Goal: Task Accomplishment & Management: Manage account settings

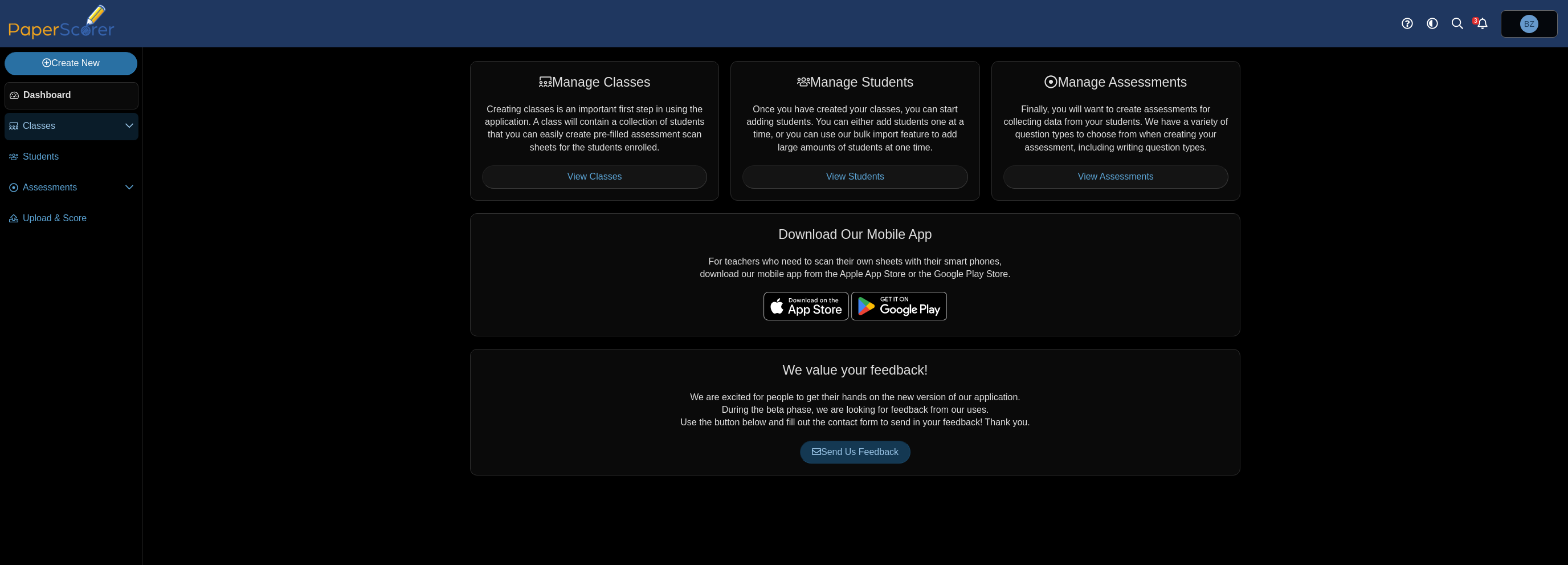
click at [66, 135] on link "Classes" at bounding box center [71, 126] width 134 height 27
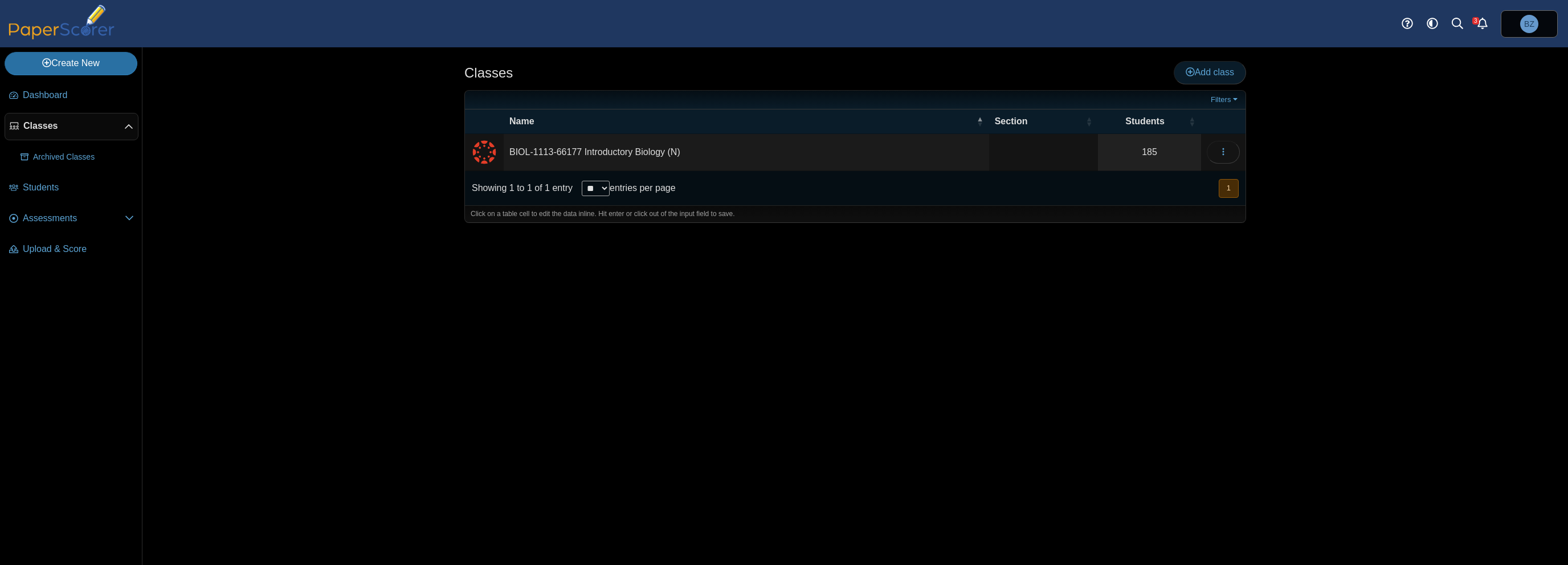
click at [1217, 77] on span "Add class" at bounding box center [1210, 72] width 49 height 10
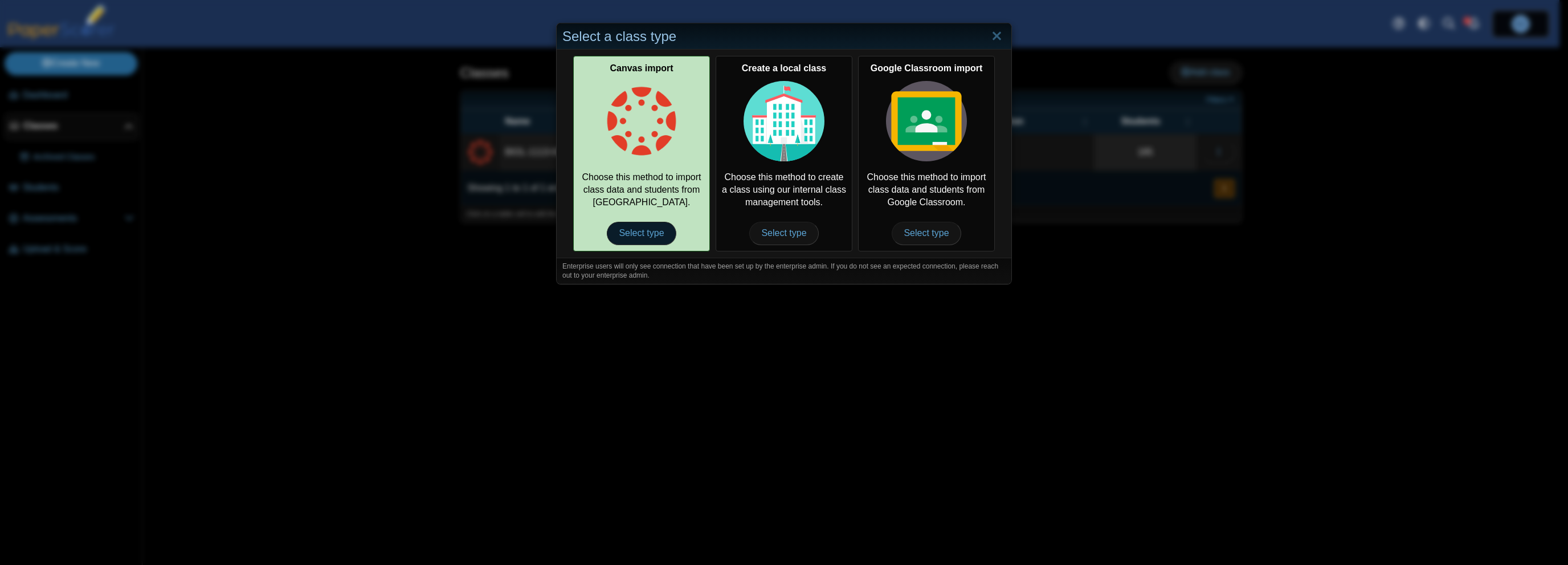
click at [628, 235] on span "Select type" at bounding box center [641, 233] width 69 height 23
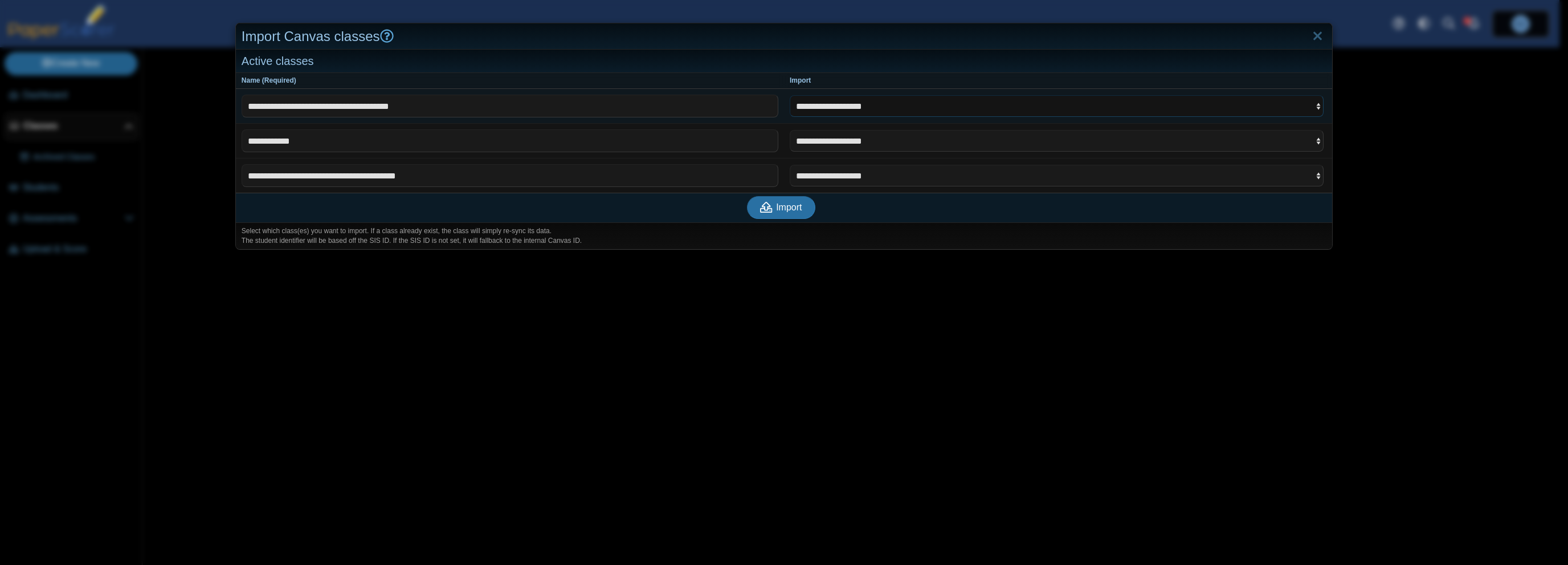
click at [857, 104] on select "**********" at bounding box center [1056, 106] width 534 height 22
select select "**********"
click at [789, 95] on select "**********" at bounding box center [1056, 106] width 534 height 22
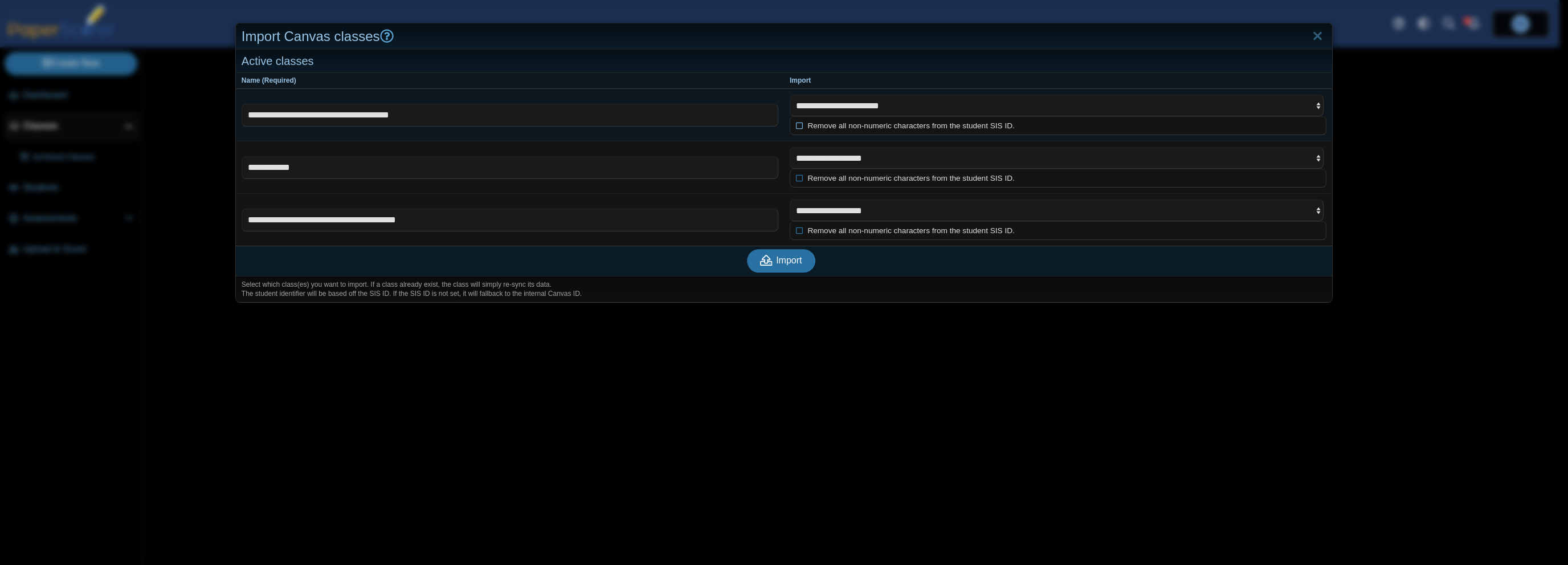
click at [796, 125] on icon at bounding box center [800, 124] width 8 height 7
click at [783, 261] on span "Import" at bounding box center [789, 260] width 26 height 10
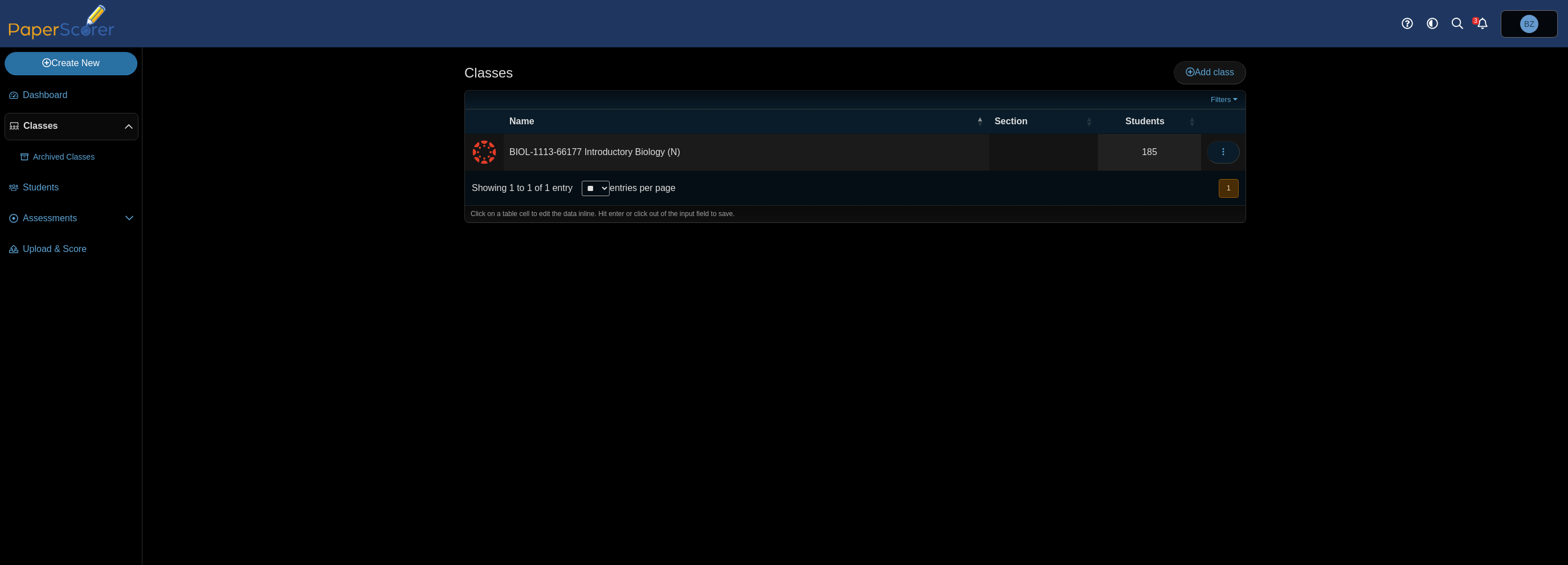
click at [1221, 153] on icon "button" at bounding box center [1223, 152] width 9 height 9
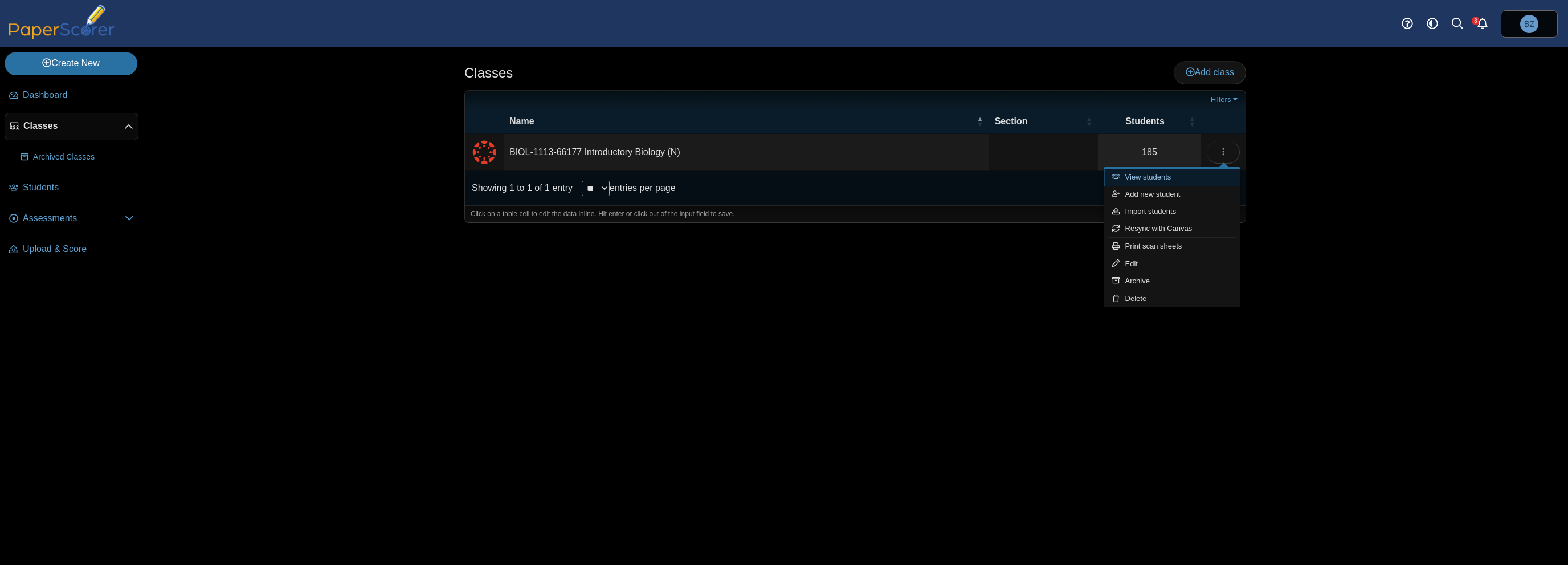
click at [1172, 174] on link "View students" at bounding box center [1172, 177] width 137 height 17
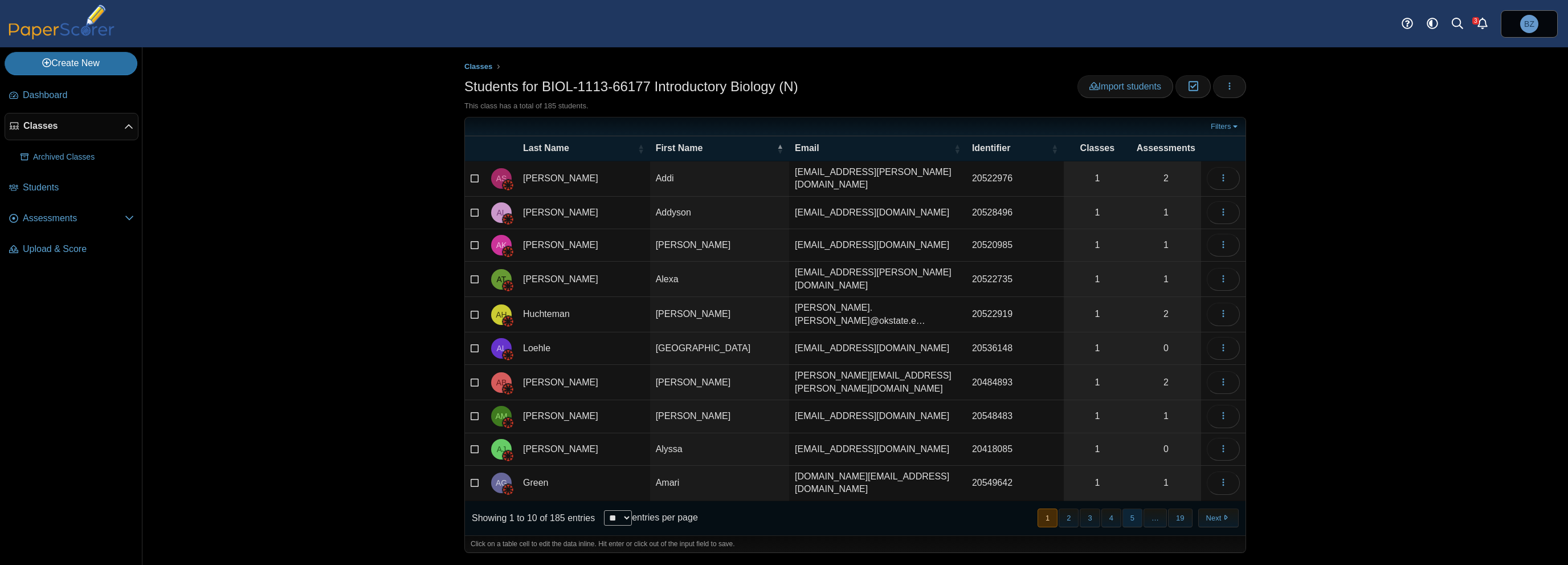
click at [1128, 508] on button "5" at bounding box center [1132, 518] width 20 height 19
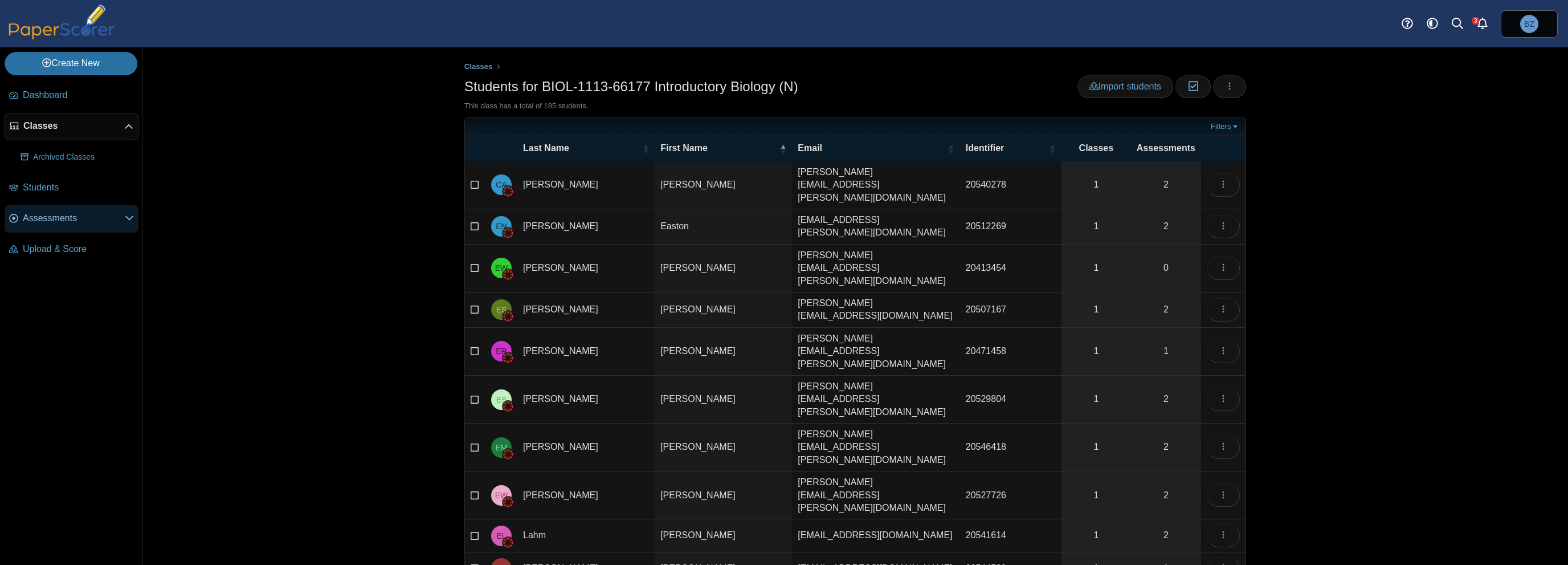
click at [36, 222] on span "Assessments" at bounding box center [74, 218] width 102 height 13
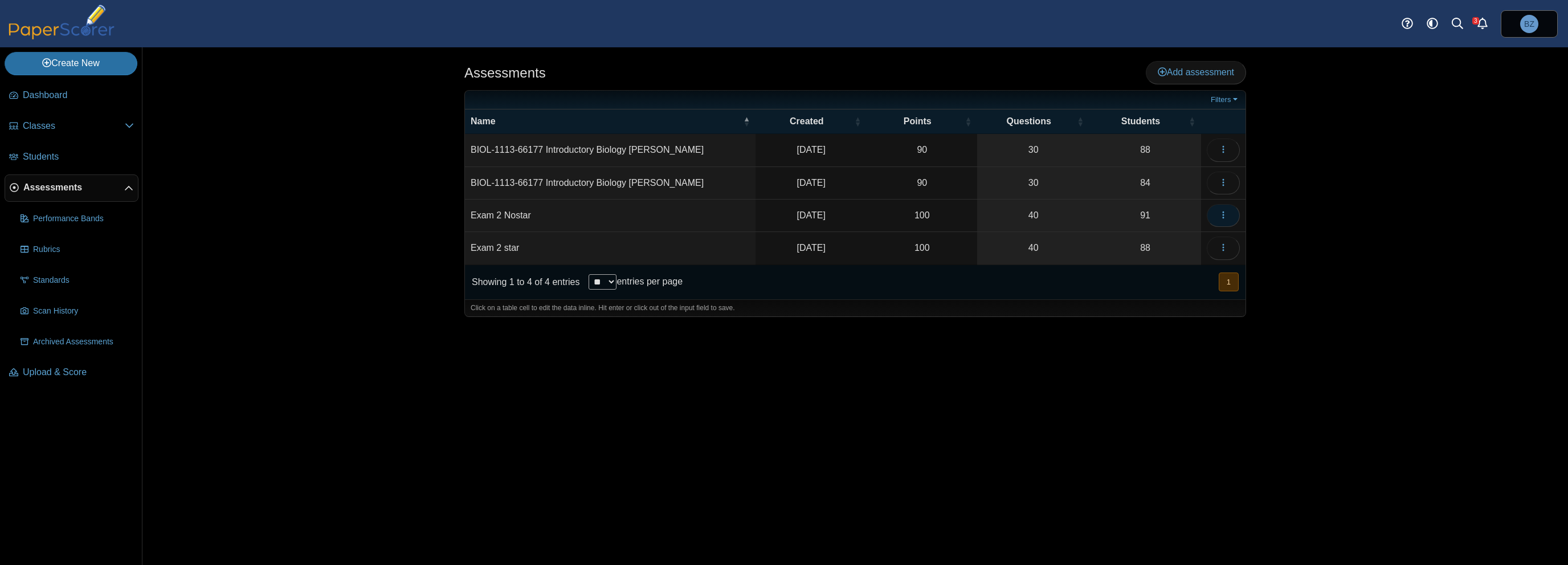
click at [1224, 218] on icon "button" at bounding box center [1223, 214] width 9 height 9
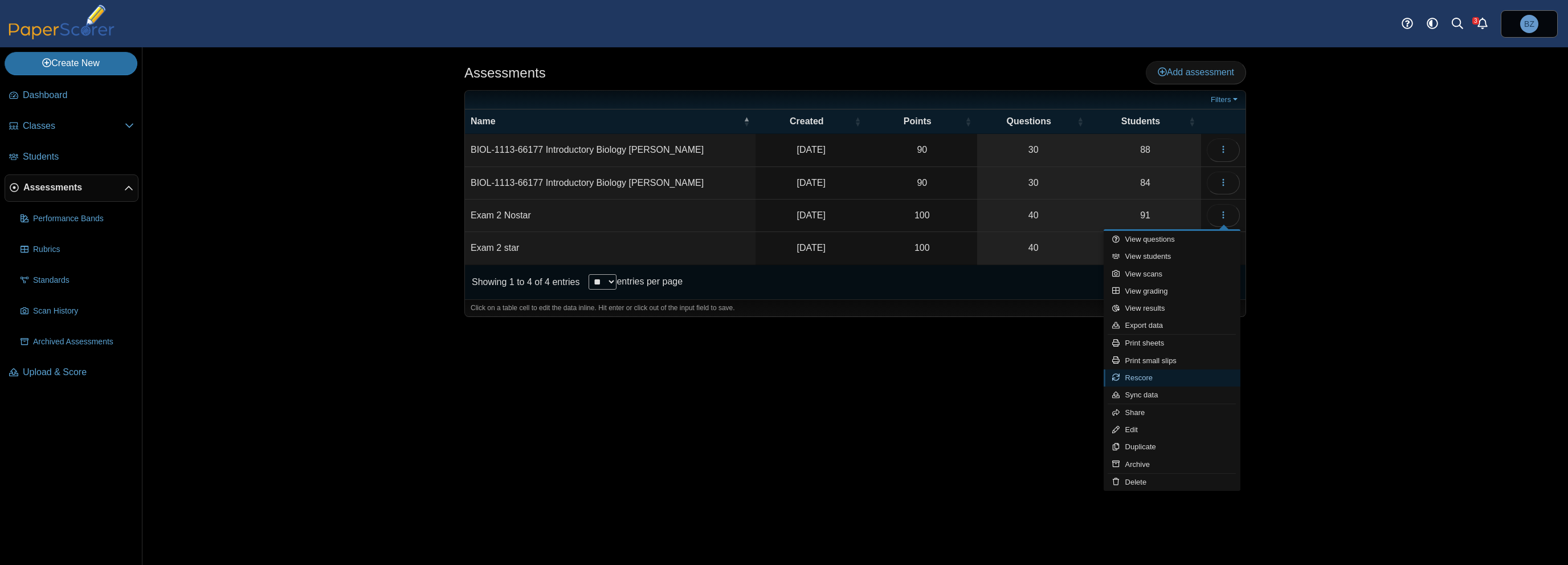
click at [1186, 381] on link "Rescore" at bounding box center [1172, 378] width 137 height 17
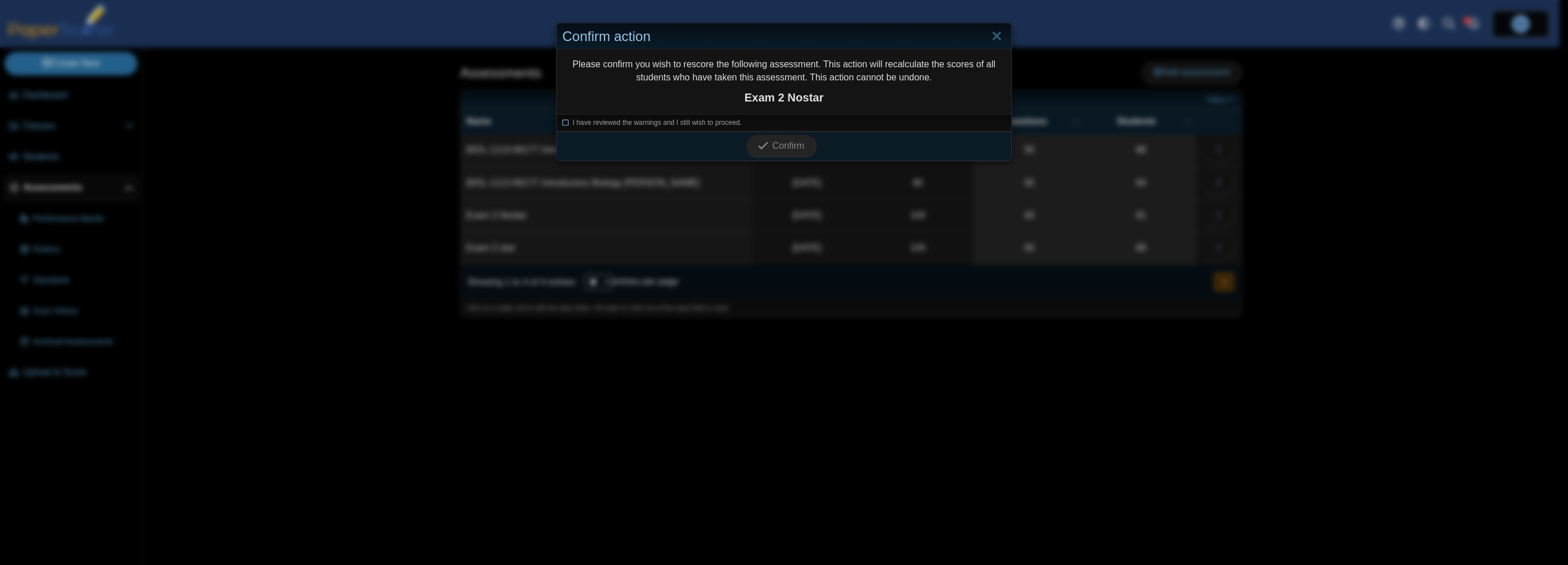
click at [562, 121] on icon at bounding box center [565, 121] width 7 height 6
click at [767, 143] on icon "submit" at bounding box center [765, 146] width 14 height 13
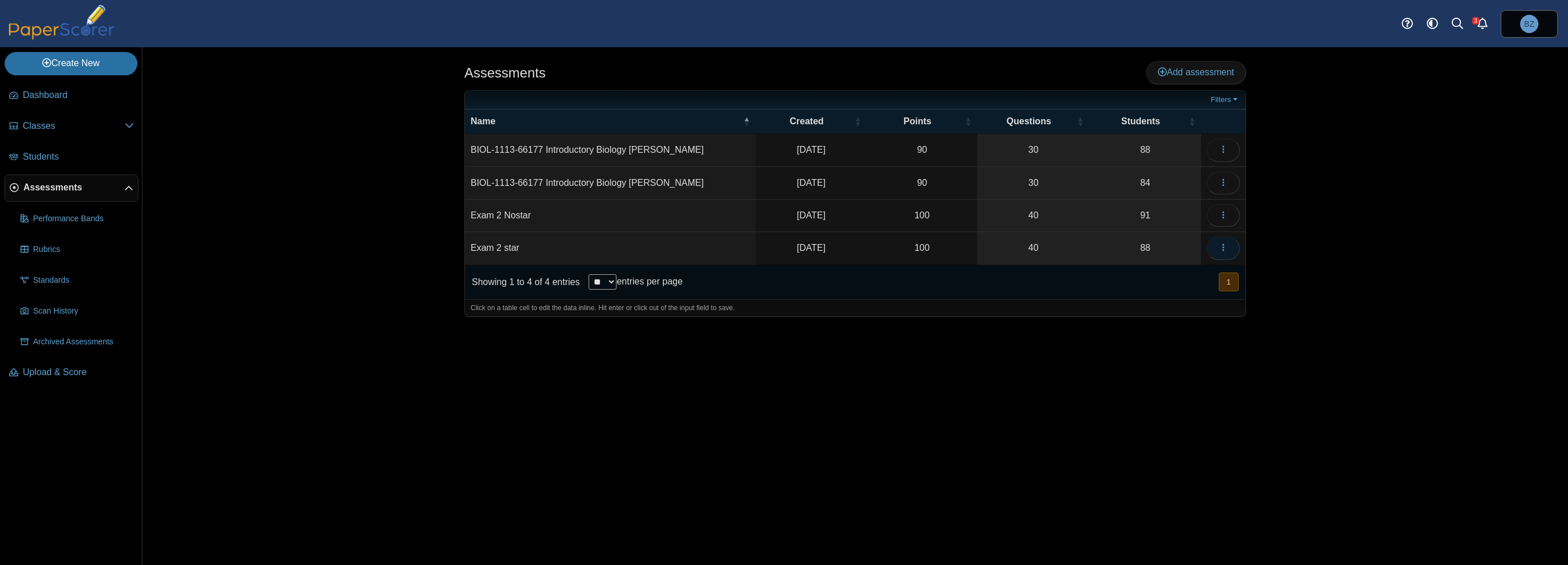
click at [1230, 251] on button "button" at bounding box center [1223, 247] width 33 height 23
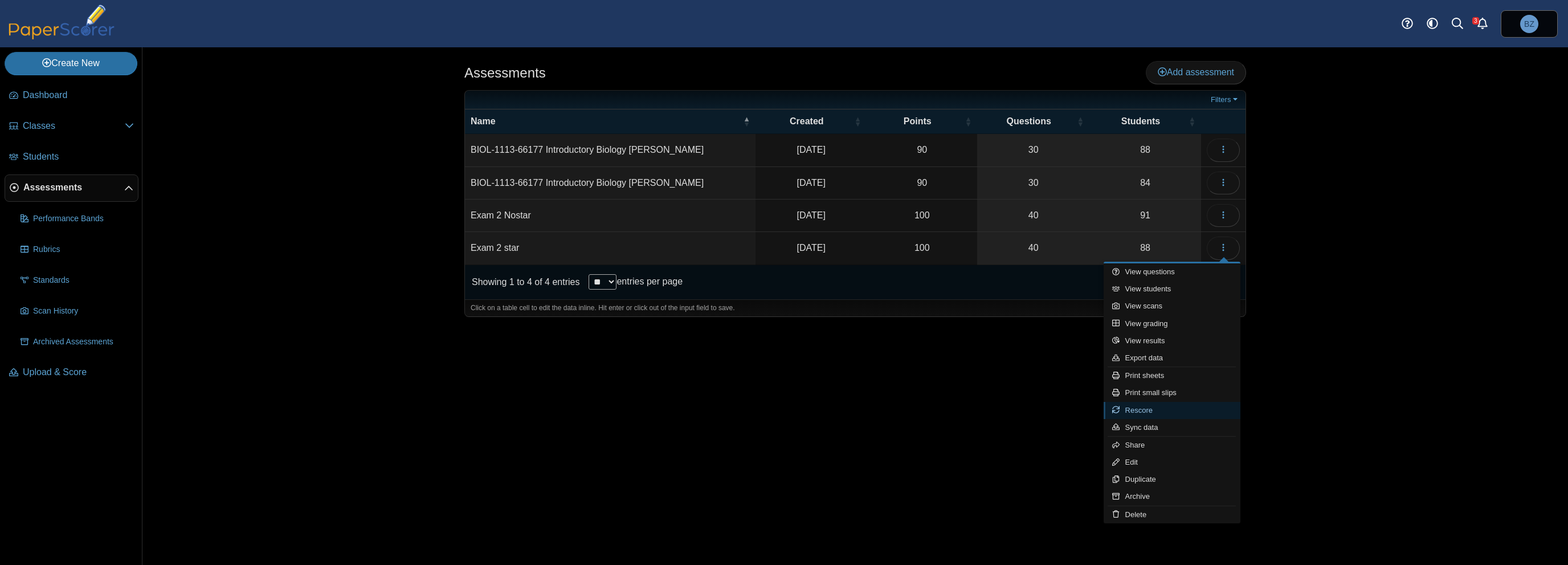
click at [1172, 415] on link "Rescore" at bounding box center [1172, 410] width 137 height 17
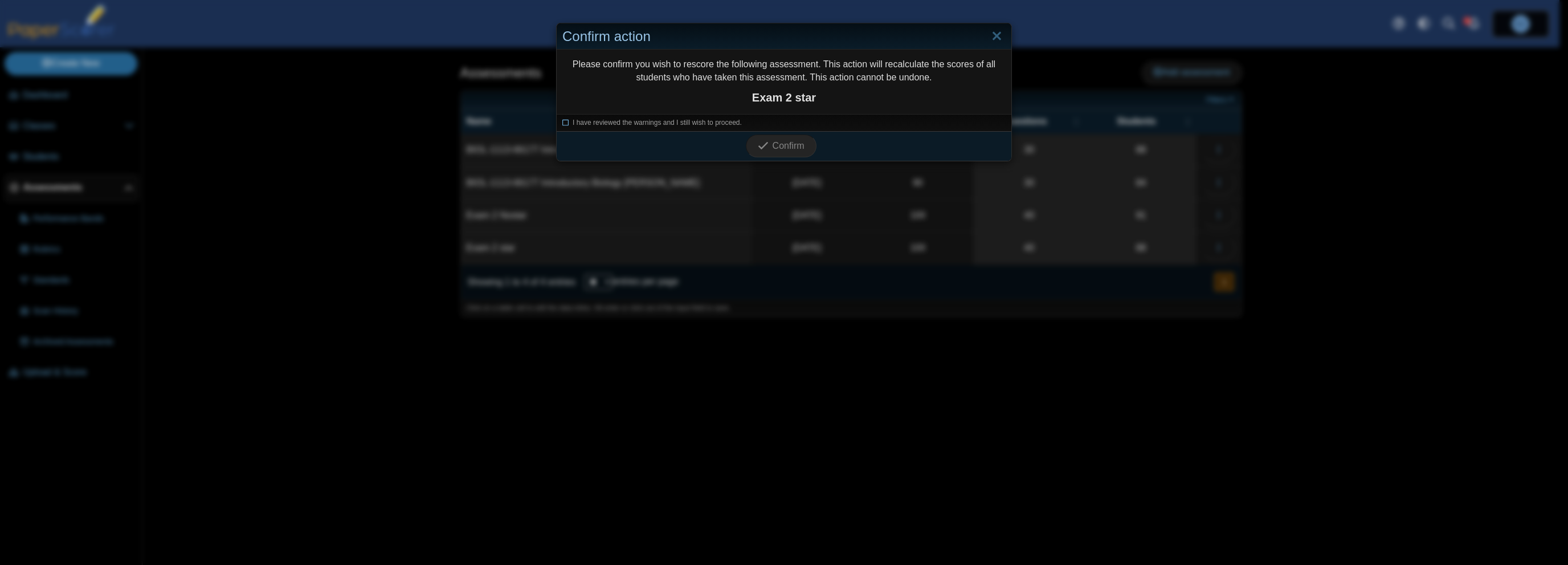
click at [564, 124] on icon at bounding box center [565, 121] width 7 height 6
click at [797, 150] on span "Confirm" at bounding box center [788, 146] width 32 height 10
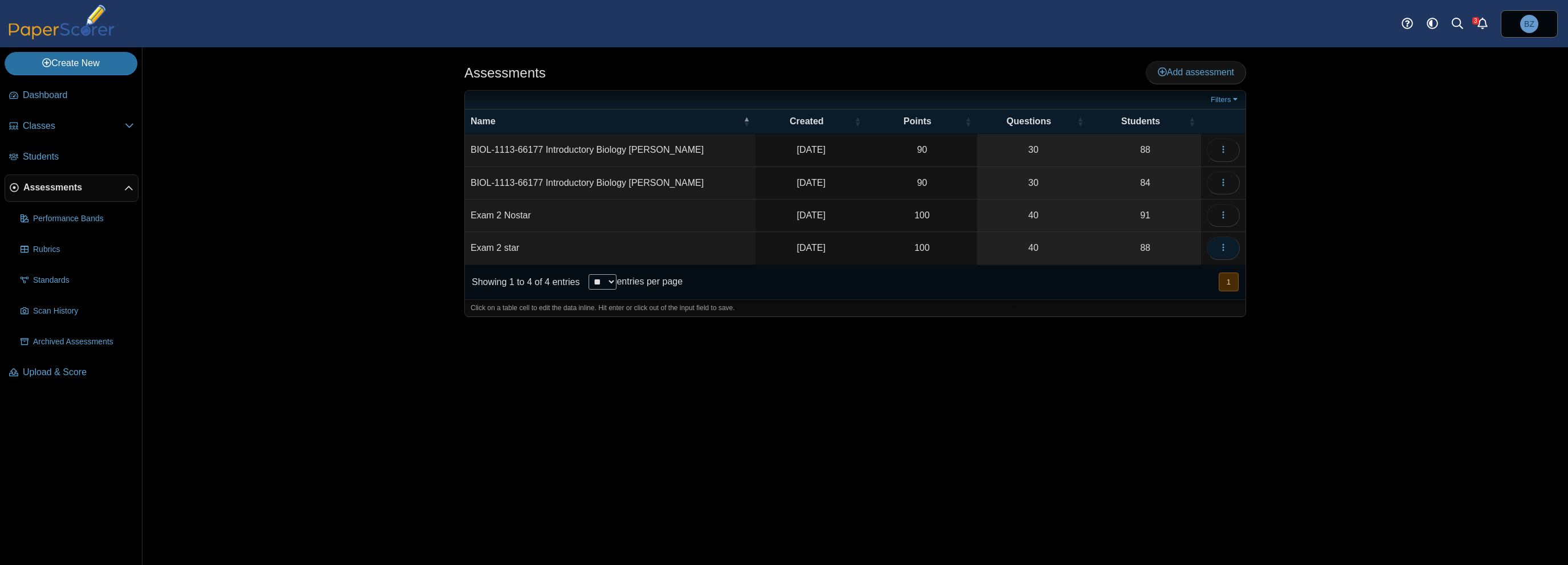
click at [1231, 239] on button "button" at bounding box center [1223, 247] width 33 height 23
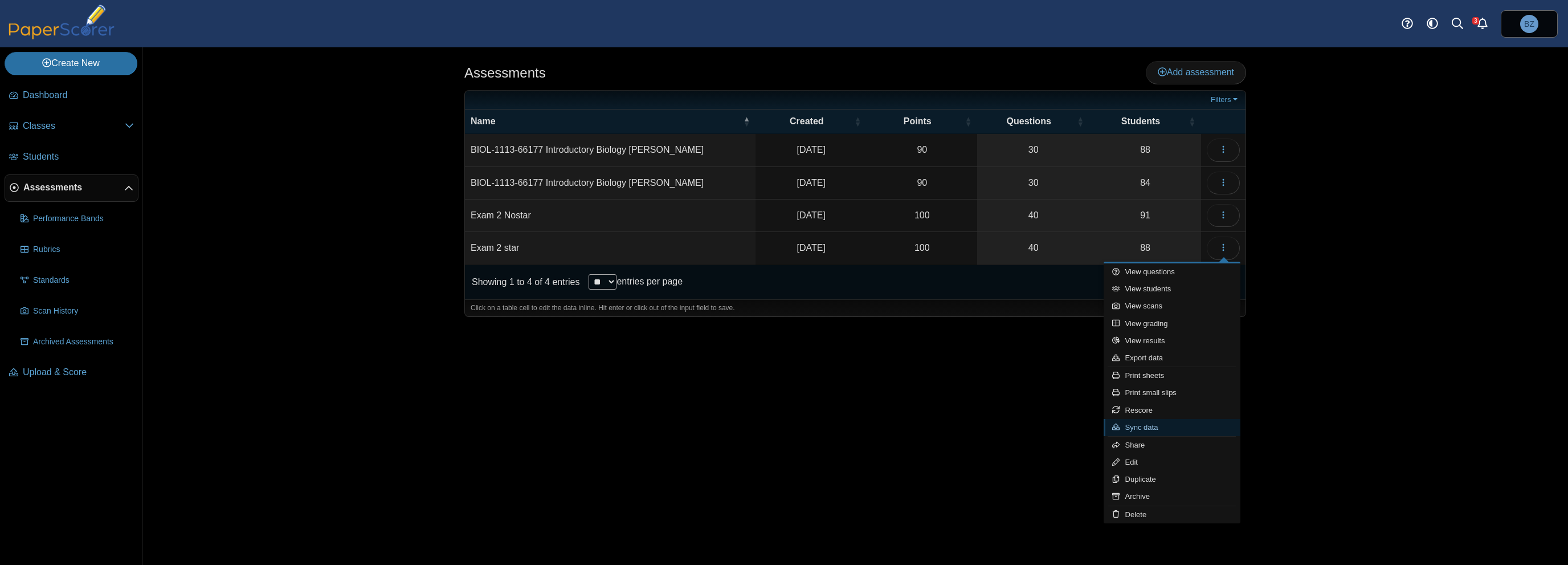
click at [1153, 429] on link "Sync data" at bounding box center [1172, 427] width 137 height 17
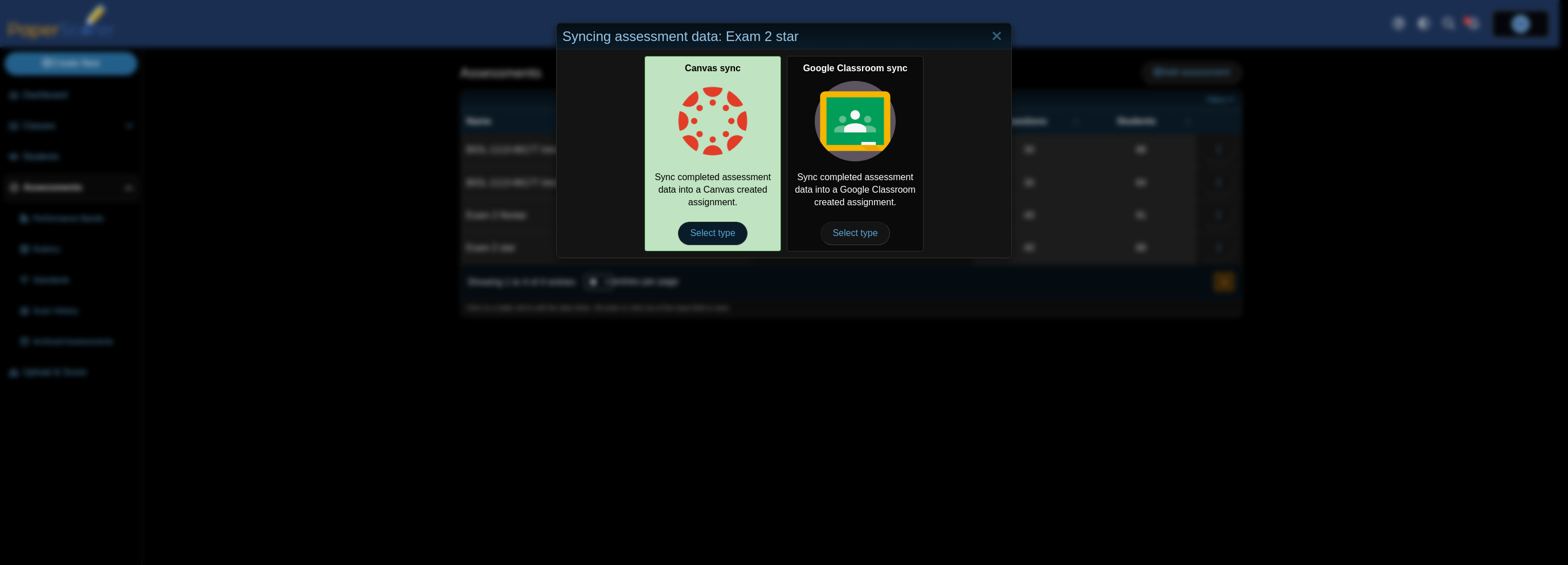
click at [713, 227] on span "Select type" at bounding box center [712, 233] width 69 height 23
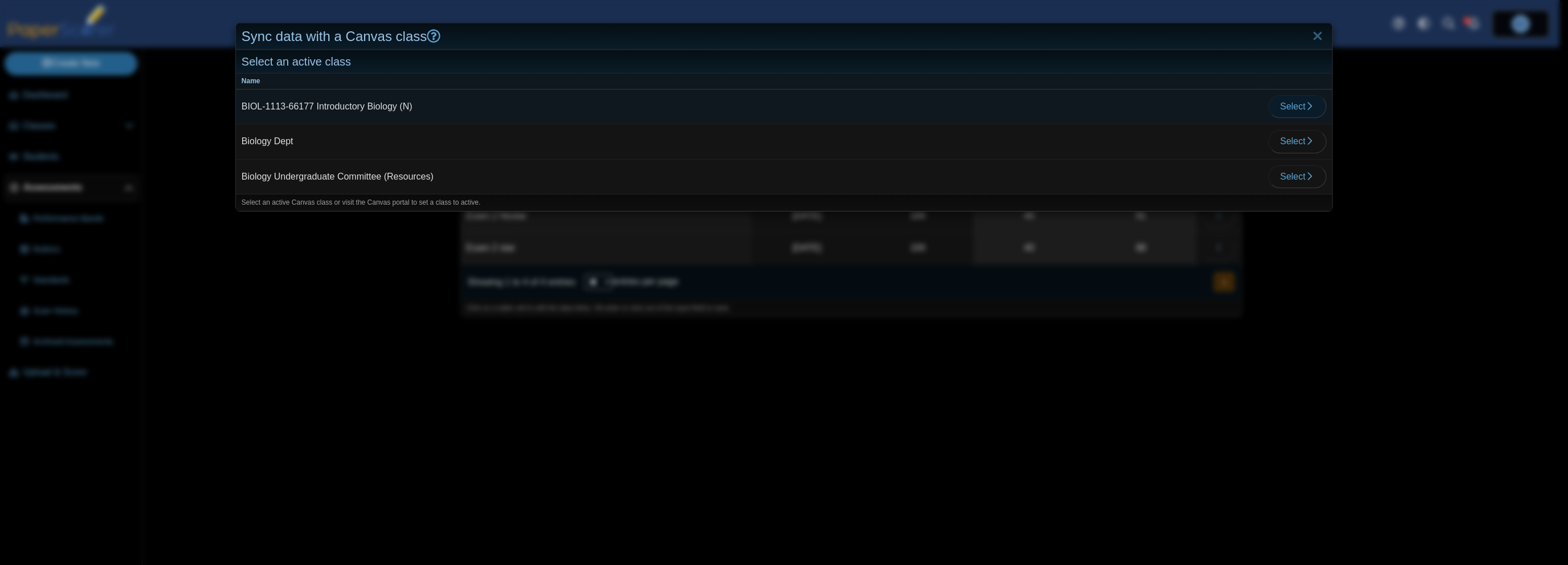
click at [1287, 107] on span "Select" at bounding box center [1297, 107] width 34 height 10
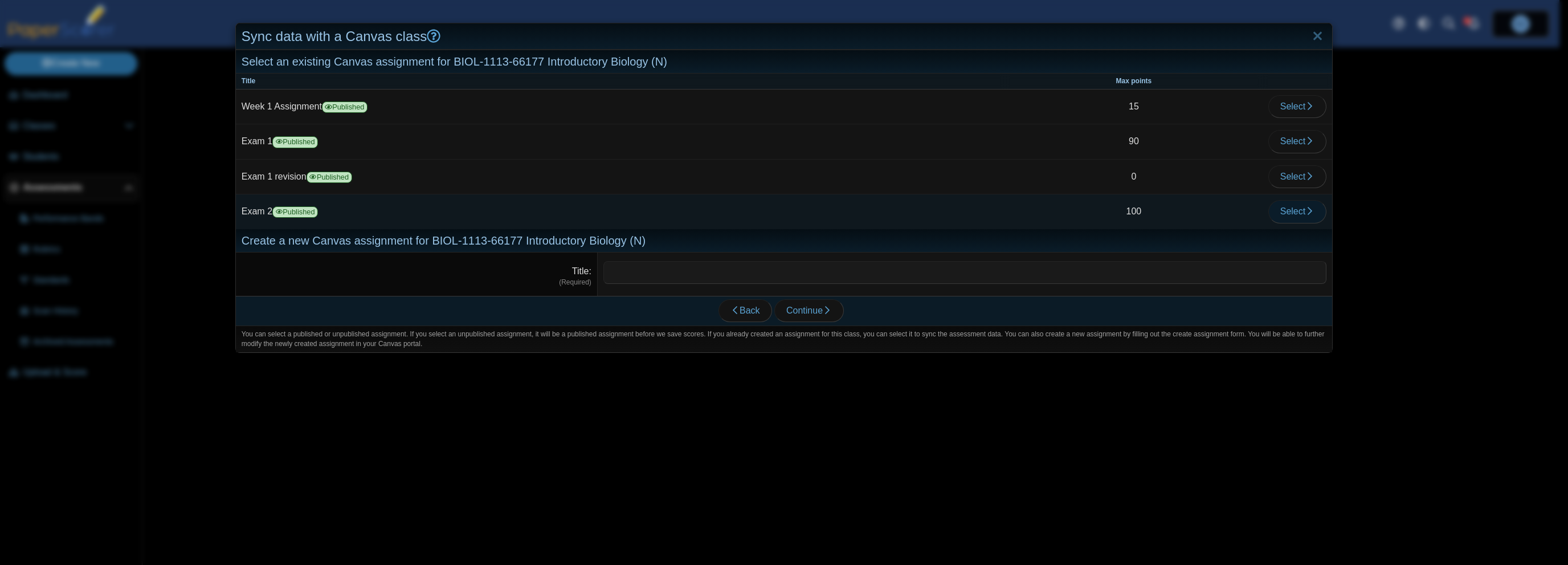
click at [1292, 216] on span "Select" at bounding box center [1297, 211] width 34 height 10
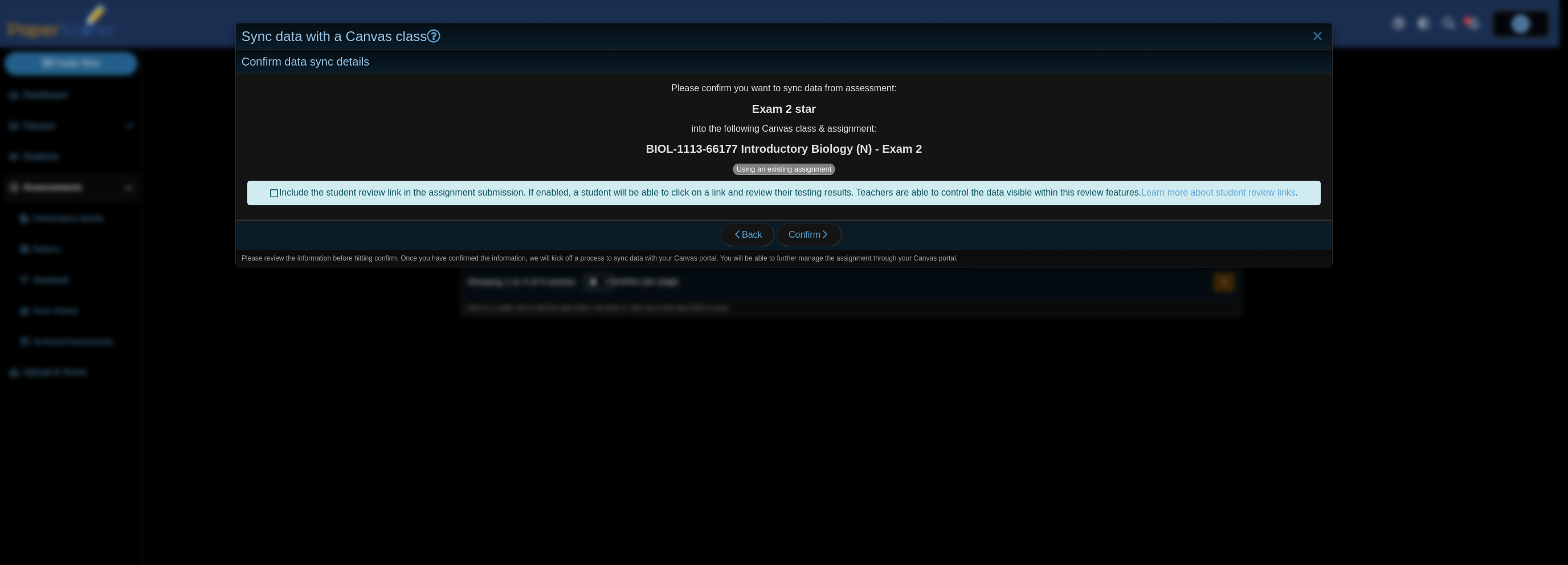
click at [270, 194] on icon at bounding box center [275, 191] width 9 height 8
click at [821, 234] on icon "button" at bounding box center [825, 234] width 9 height 9
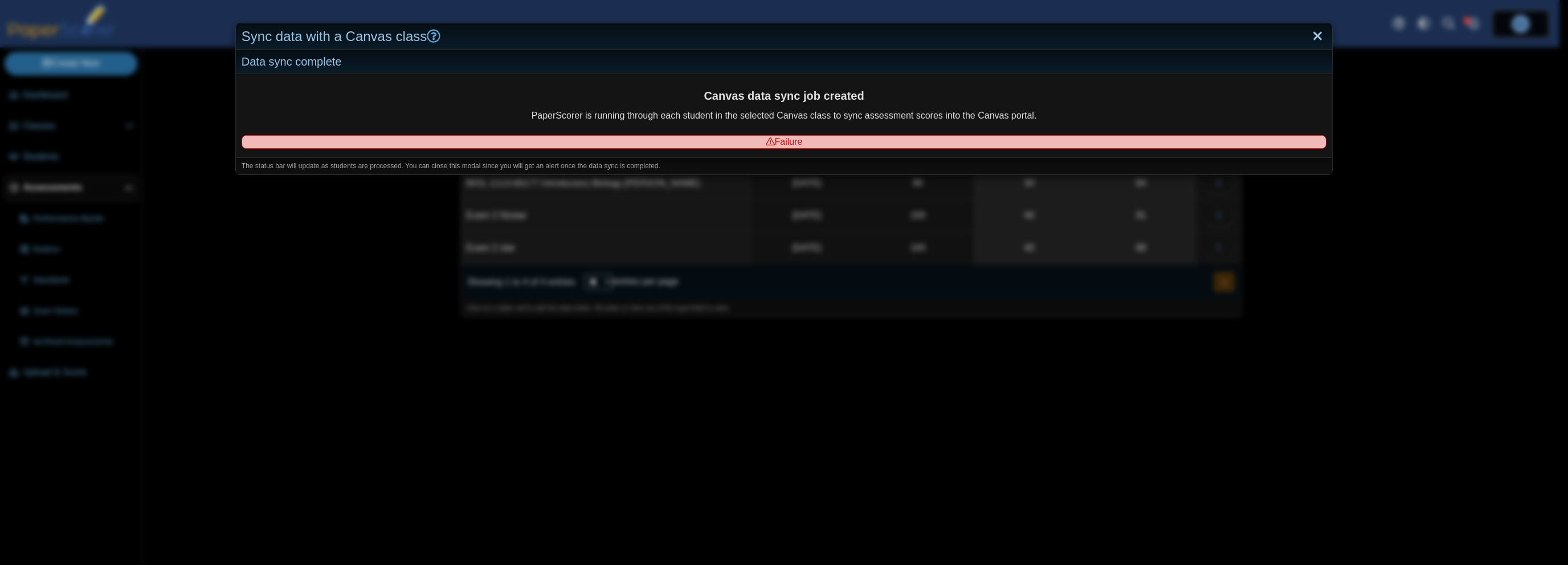
click at [1314, 36] on link "Close" at bounding box center [1317, 37] width 18 height 19
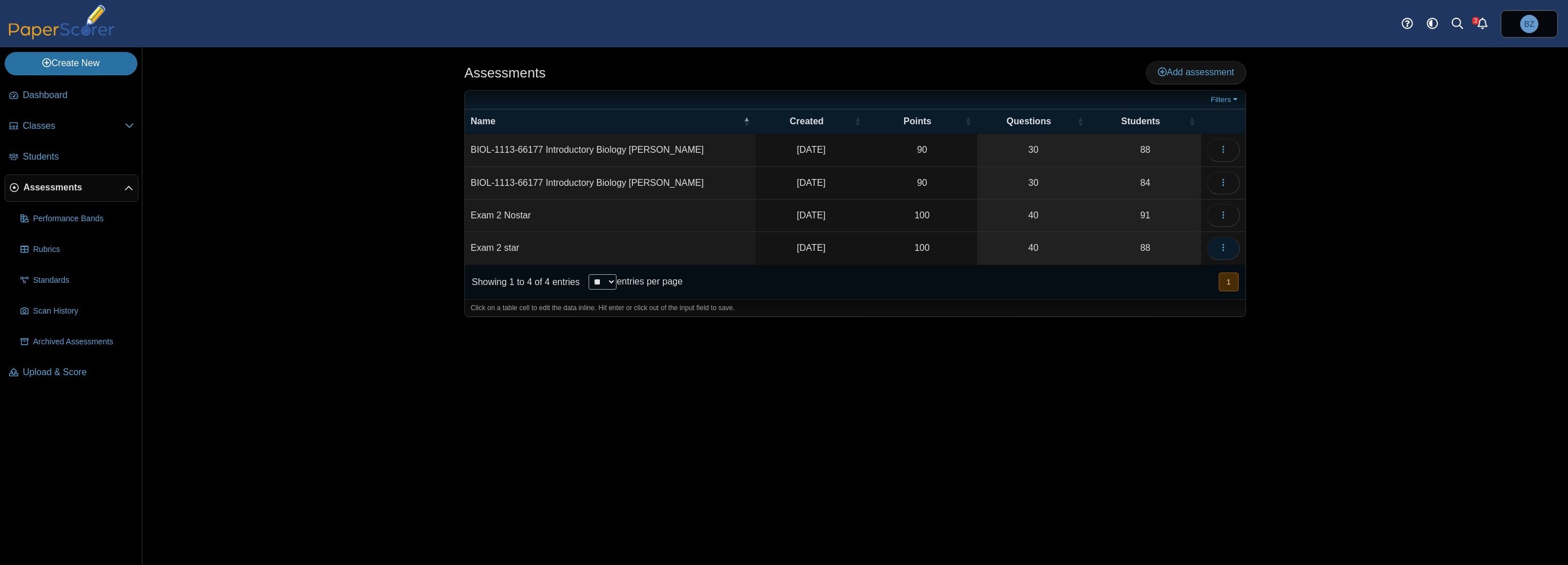
click at [1222, 251] on span "button" at bounding box center [1223, 248] width 9 height 10
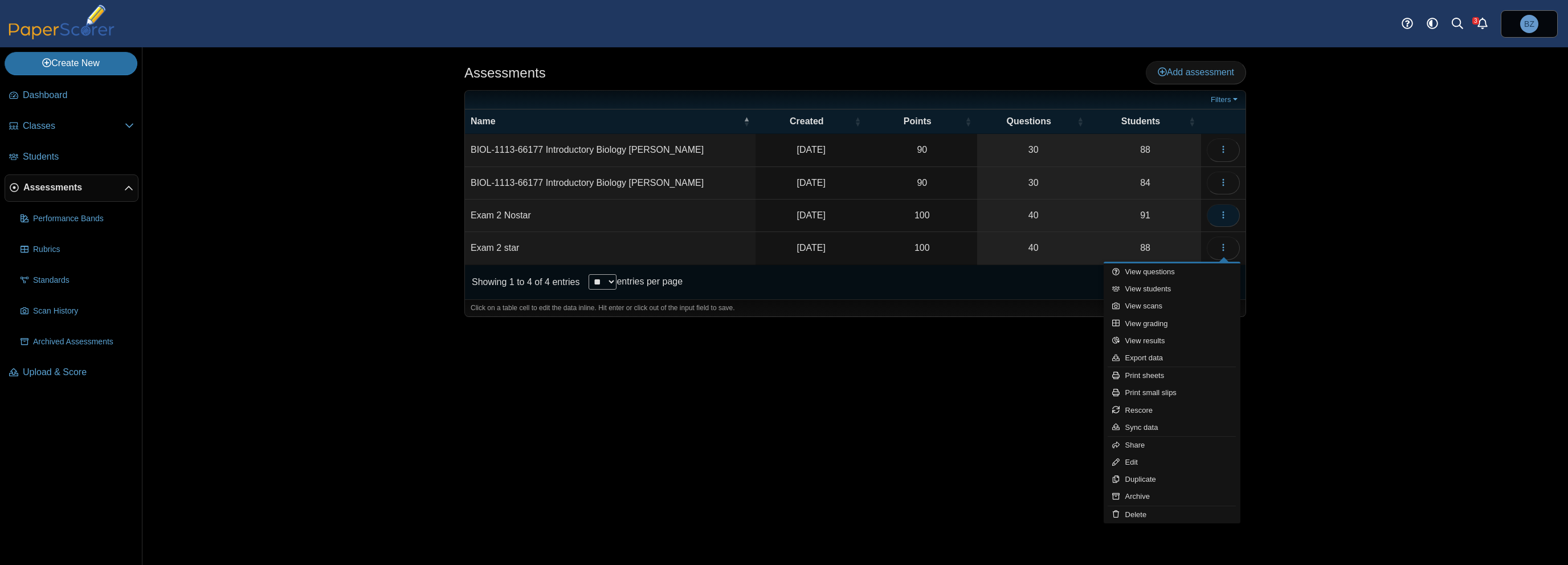
click at [1225, 214] on icon "button" at bounding box center [1223, 214] width 9 height 9
click at [1169, 396] on link "Sync data" at bounding box center [1172, 395] width 137 height 17
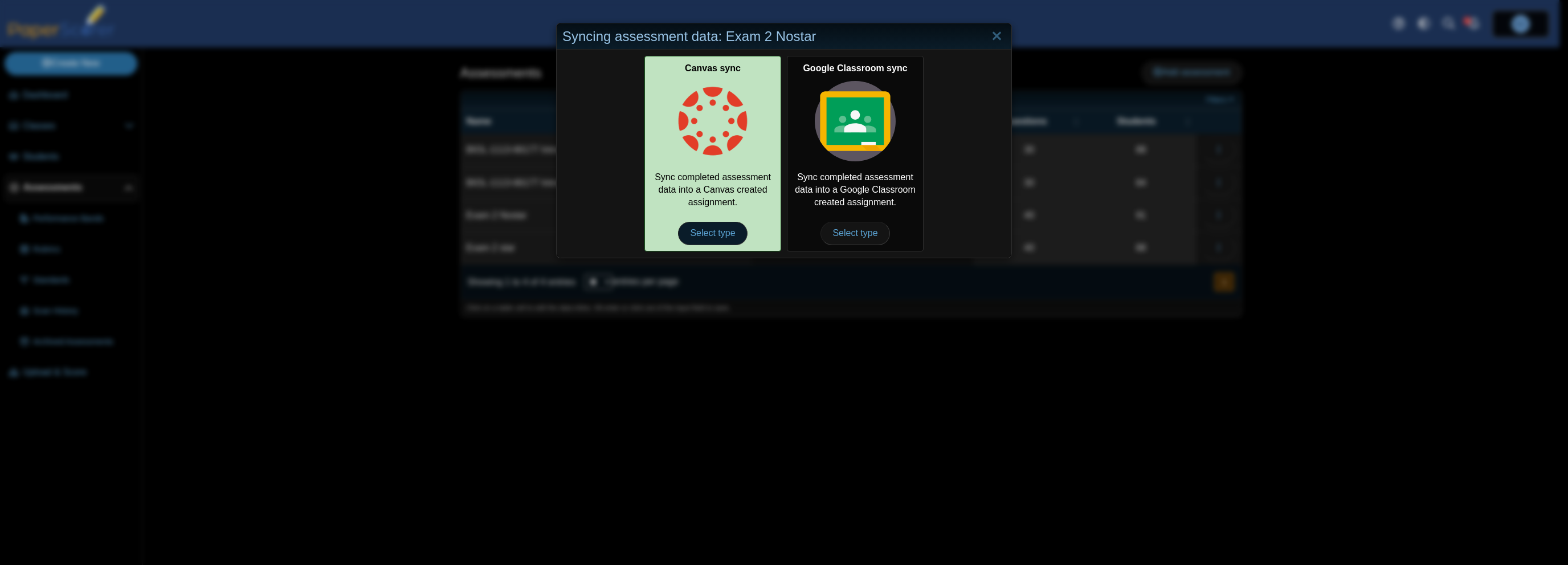
click at [688, 228] on span "Select type" at bounding box center [712, 233] width 69 height 23
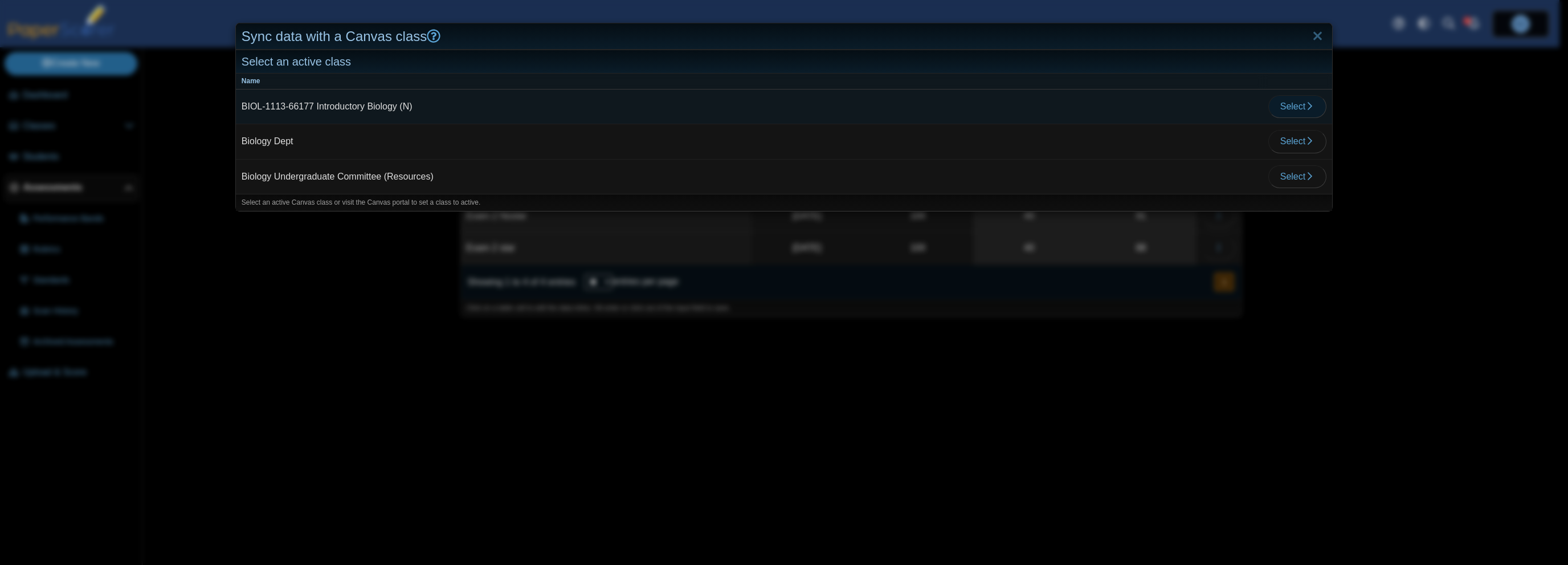
click at [1305, 105] on icon "button" at bounding box center [1309, 106] width 9 height 9
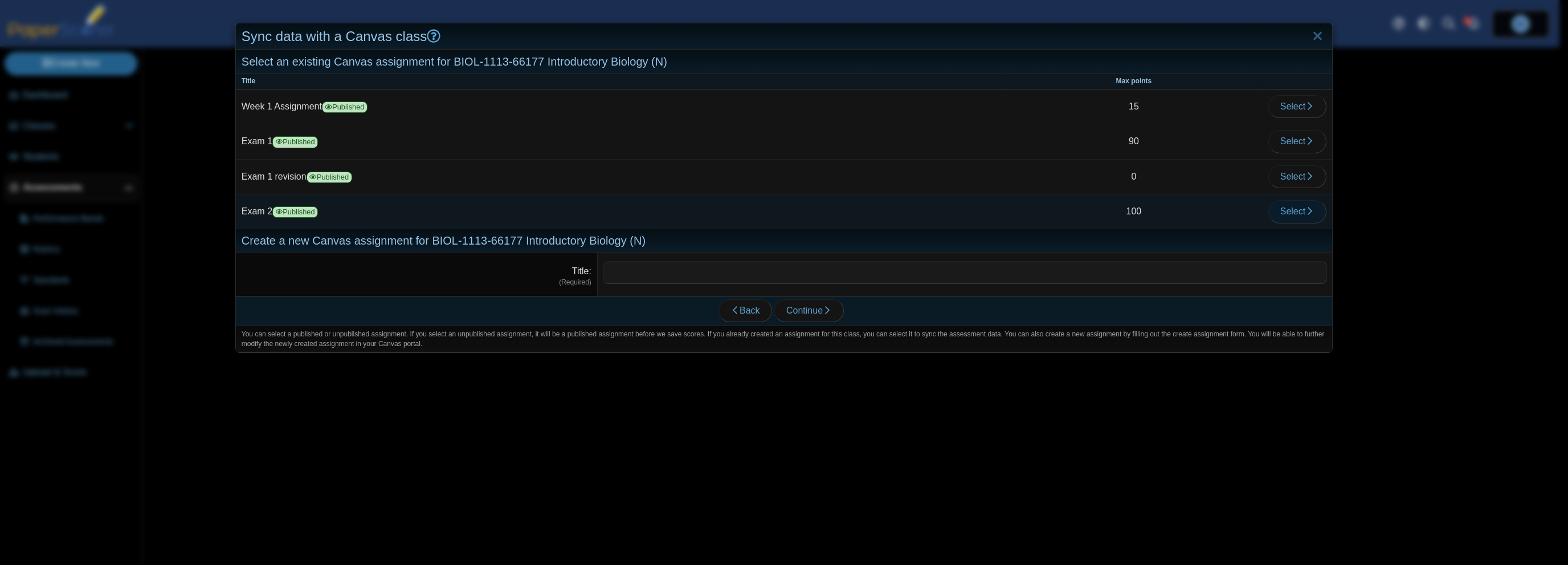
click at [1307, 209] on use "button" at bounding box center [1309, 211] width 4 height 8
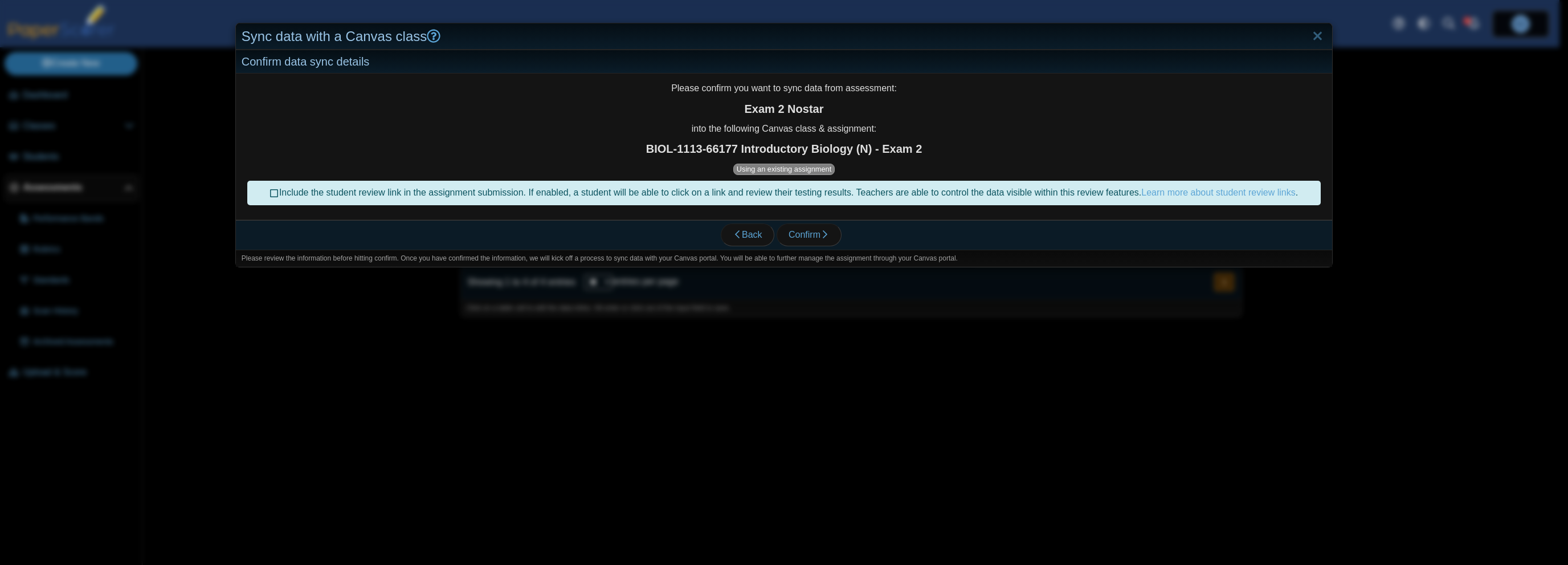
click at [270, 194] on icon at bounding box center [275, 191] width 9 height 8
click at [811, 234] on span "Confirm" at bounding box center [808, 234] width 41 height 10
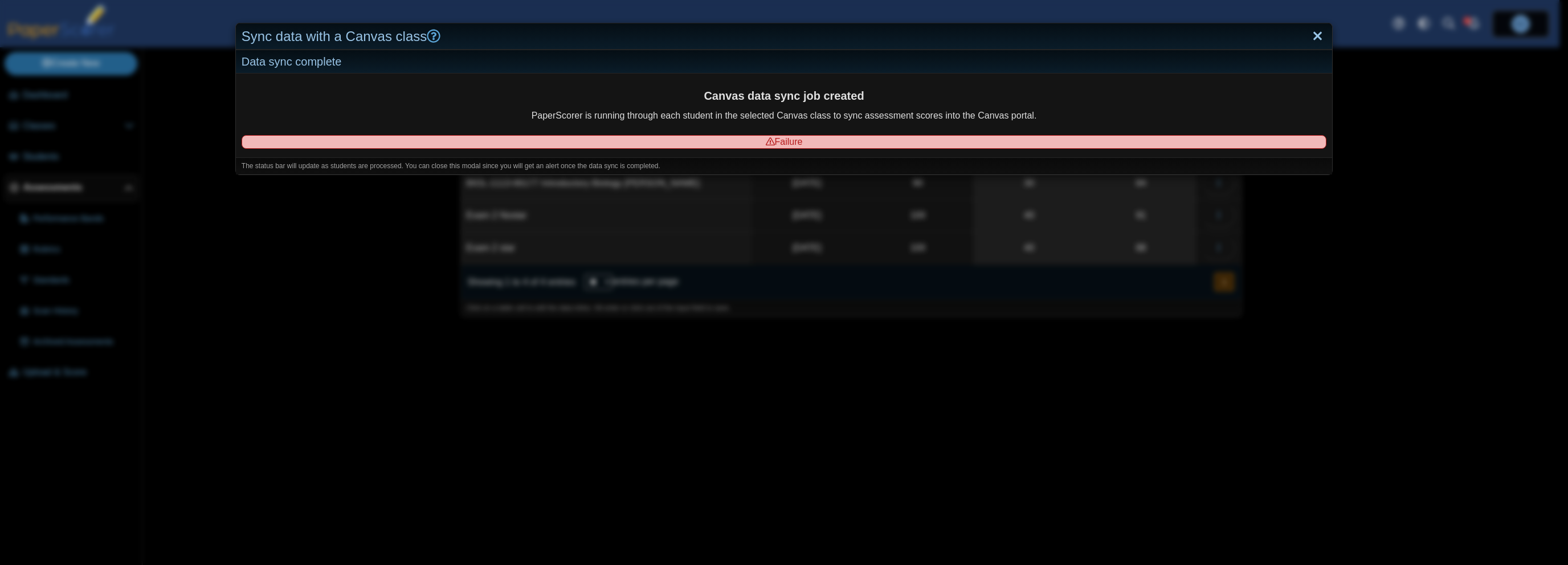
click at [1311, 33] on link "Close" at bounding box center [1317, 37] width 18 height 19
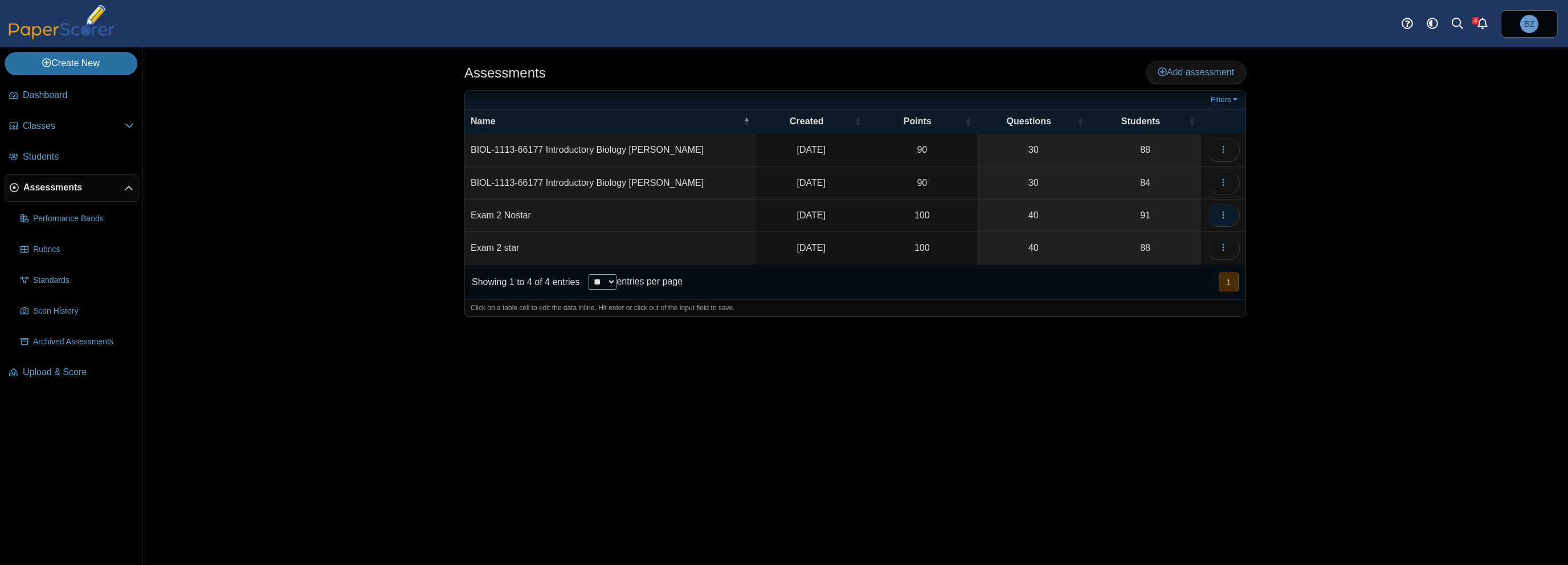
click at [1231, 211] on button "button" at bounding box center [1223, 215] width 33 height 23
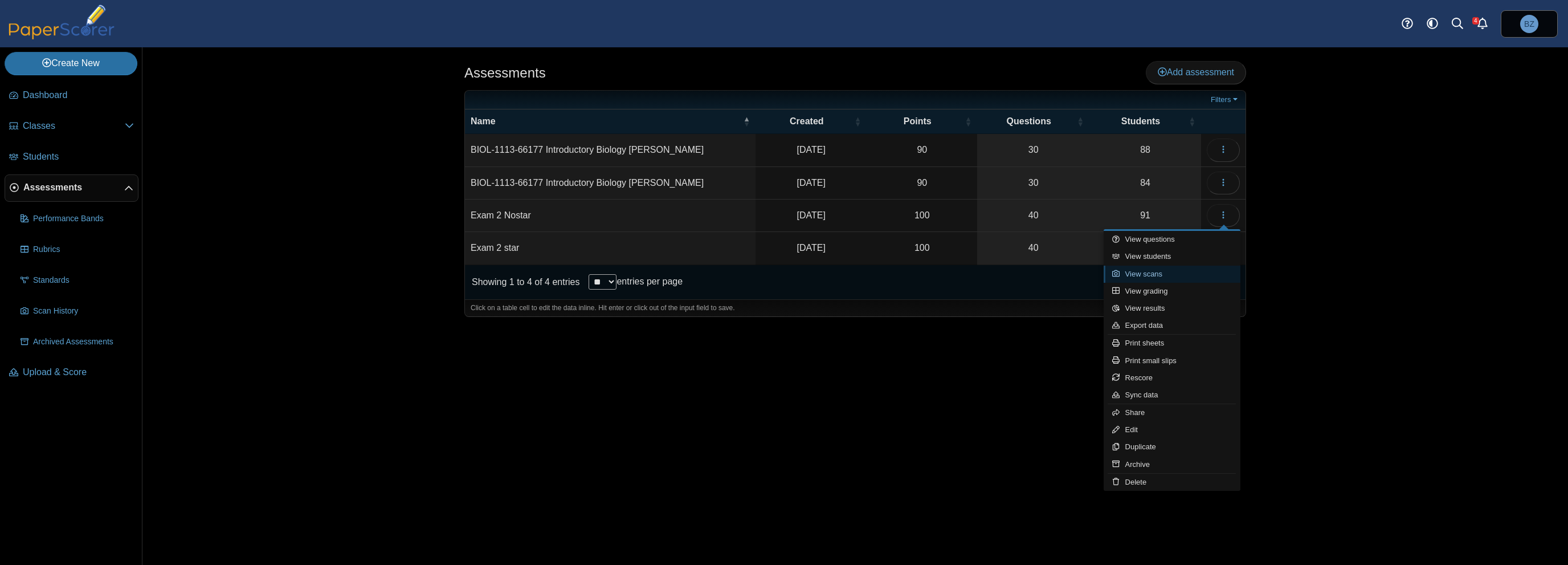
click at [1172, 277] on link "View scans" at bounding box center [1172, 274] width 137 height 17
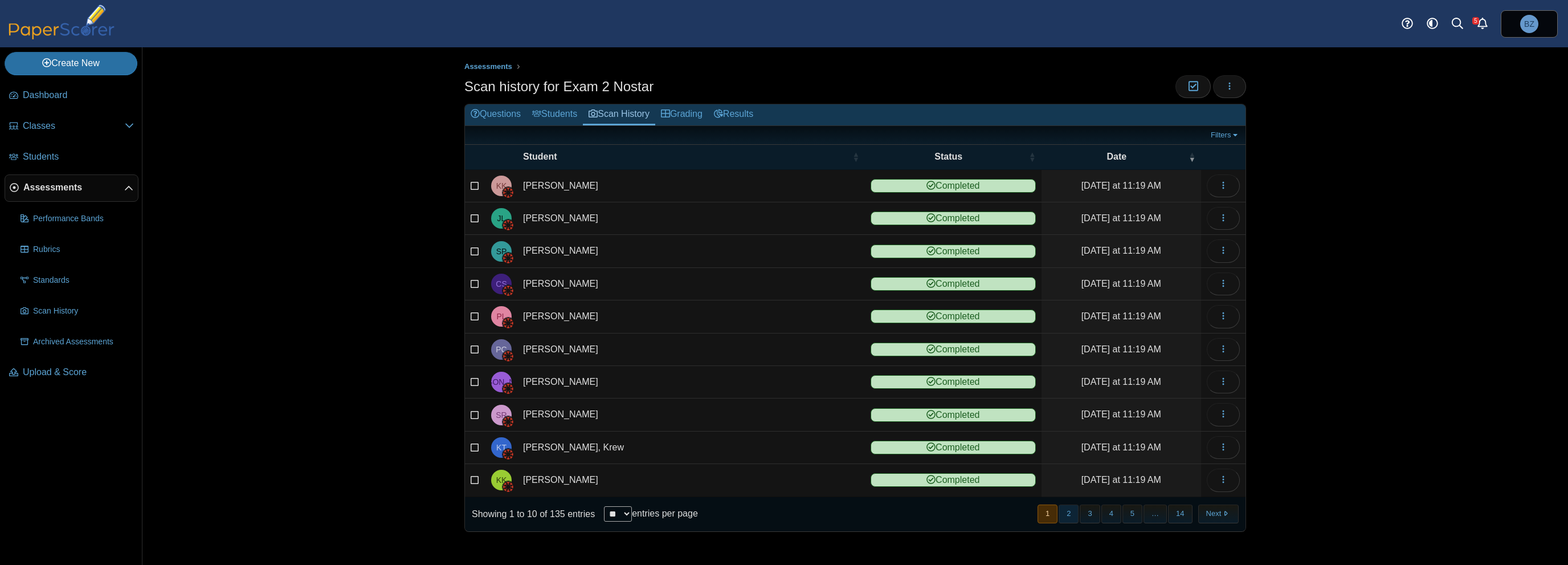
click at [1071, 513] on button "2" at bounding box center [1068, 513] width 20 height 19
click at [1090, 510] on button "3" at bounding box center [1090, 513] width 20 height 19
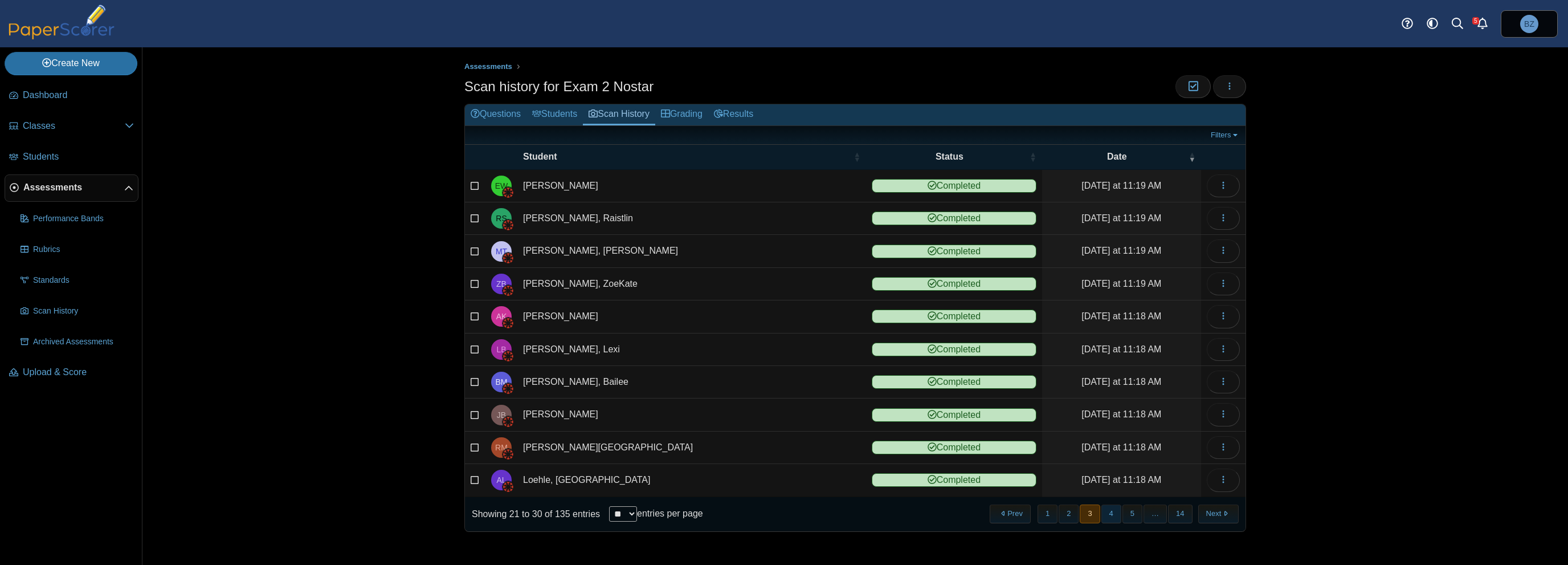
click at [1111, 514] on button "4" at bounding box center [1111, 513] width 20 height 19
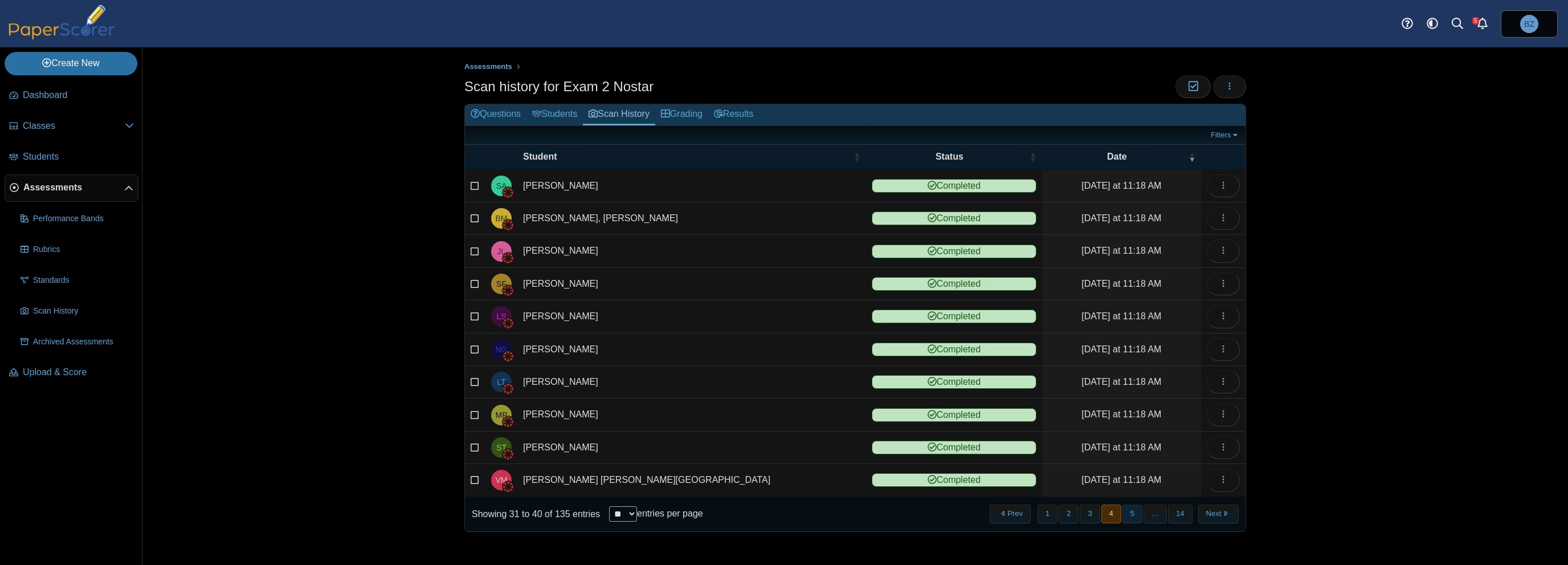
click at [1131, 510] on button "5" at bounding box center [1132, 513] width 20 height 19
click at [1141, 513] on button "6" at bounding box center [1132, 513] width 20 height 19
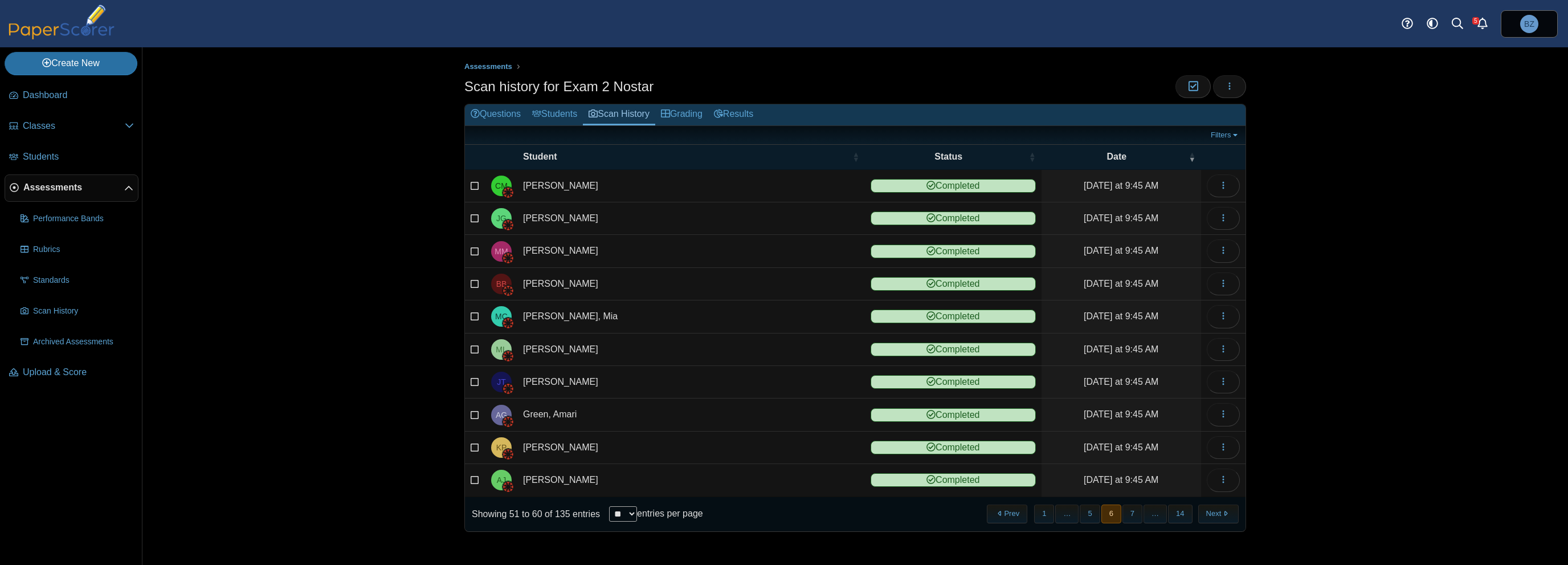
click at [1141, 513] on button "7" at bounding box center [1132, 513] width 20 height 19
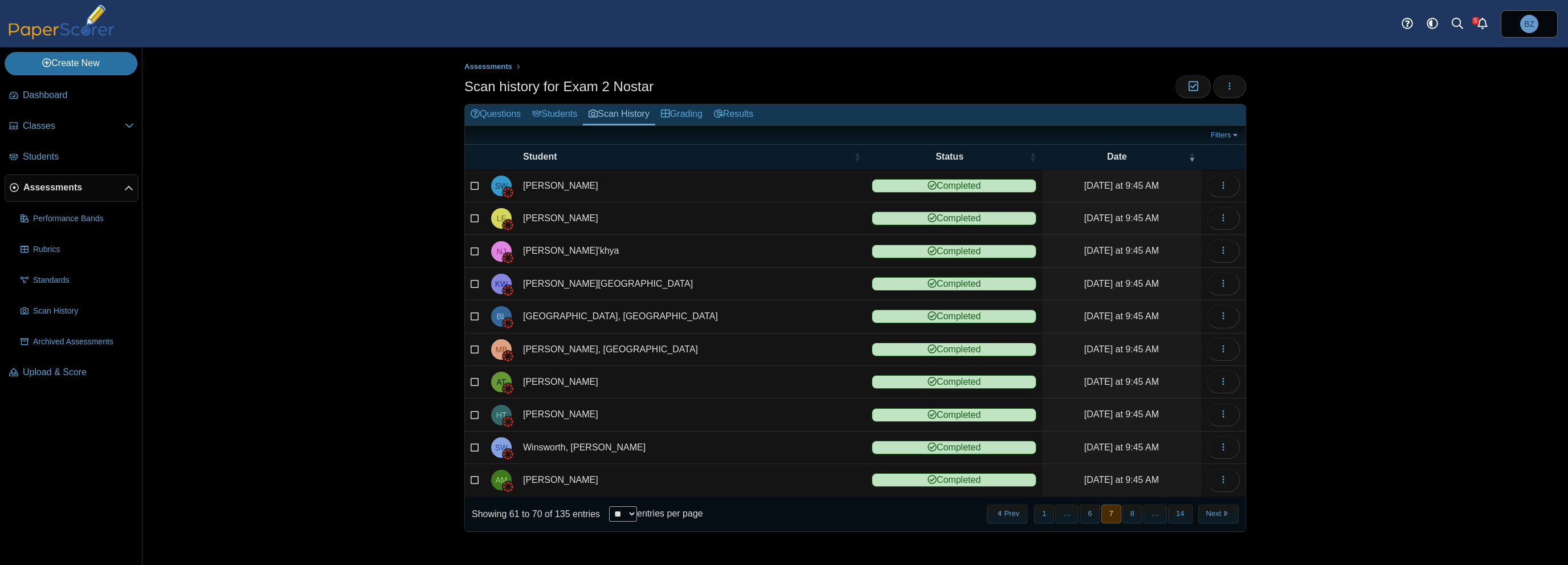
click at [1141, 513] on button "8" at bounding box center [1132, 513] width 20 height 19
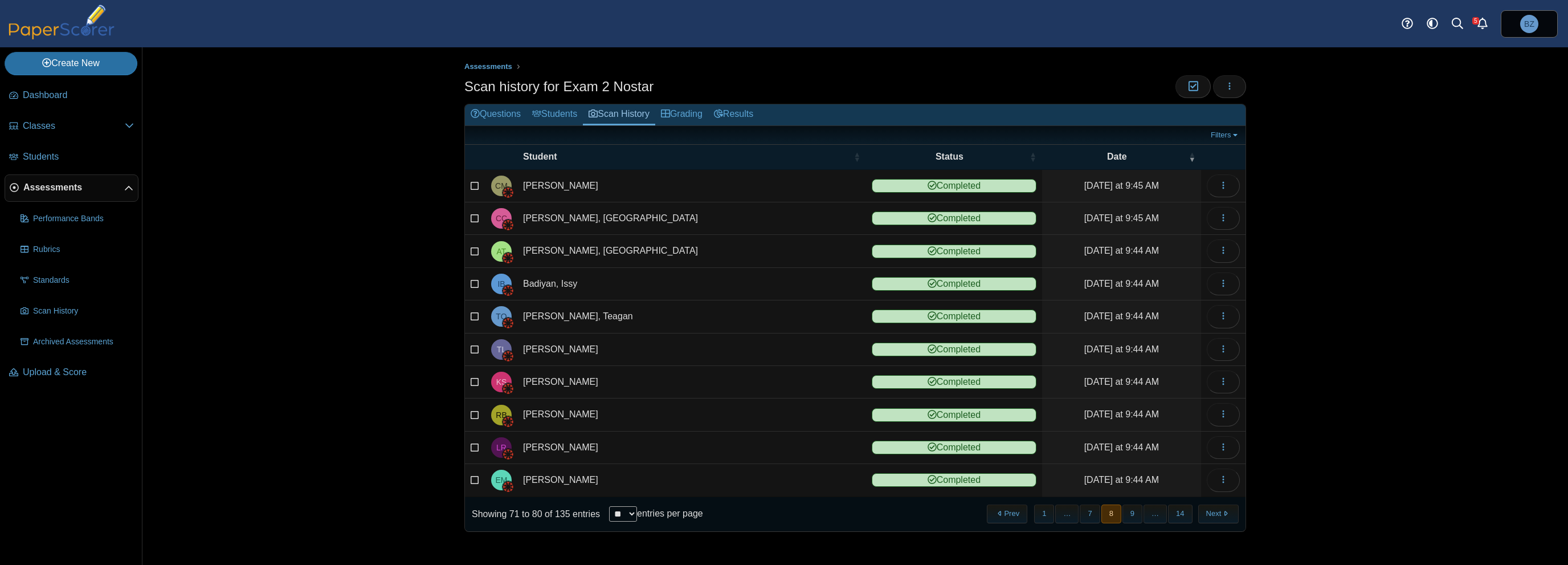
click at [1141, 513] on button "9" at bounding box center [1132, 513] width 20 height 19
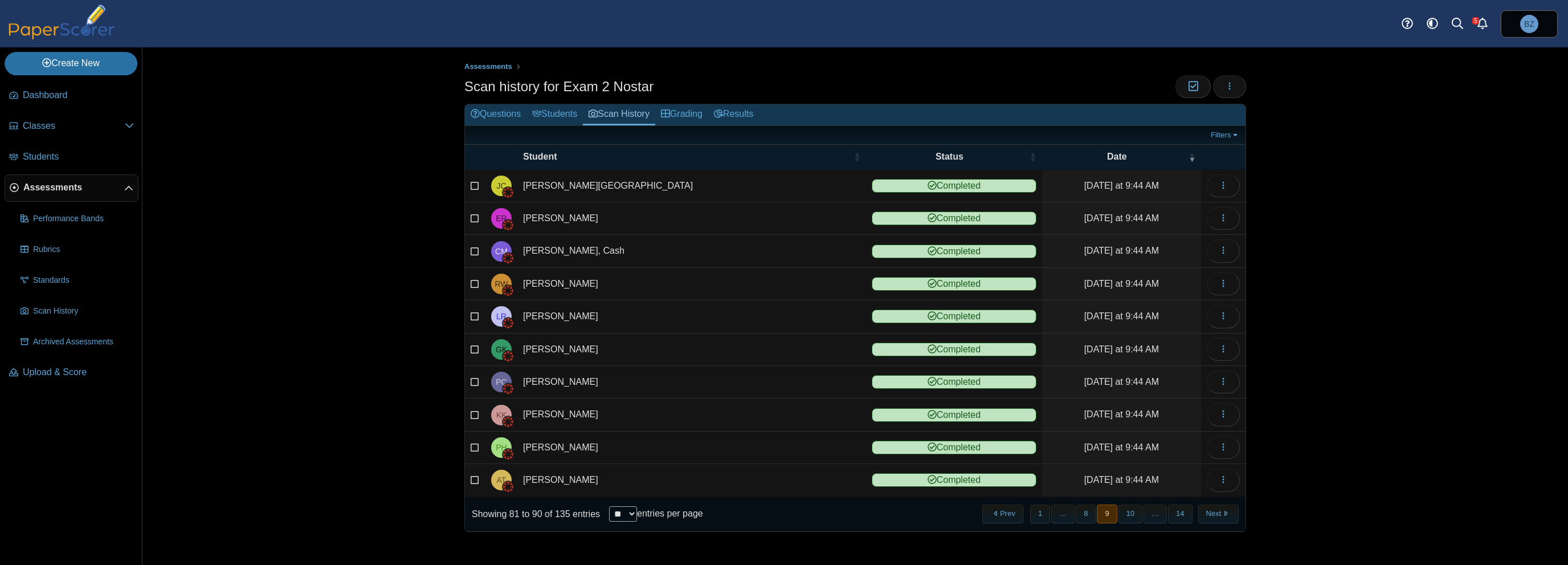
click at [1141, 513] on button "10" at bounding box center [1130, 513] width 24 height 19
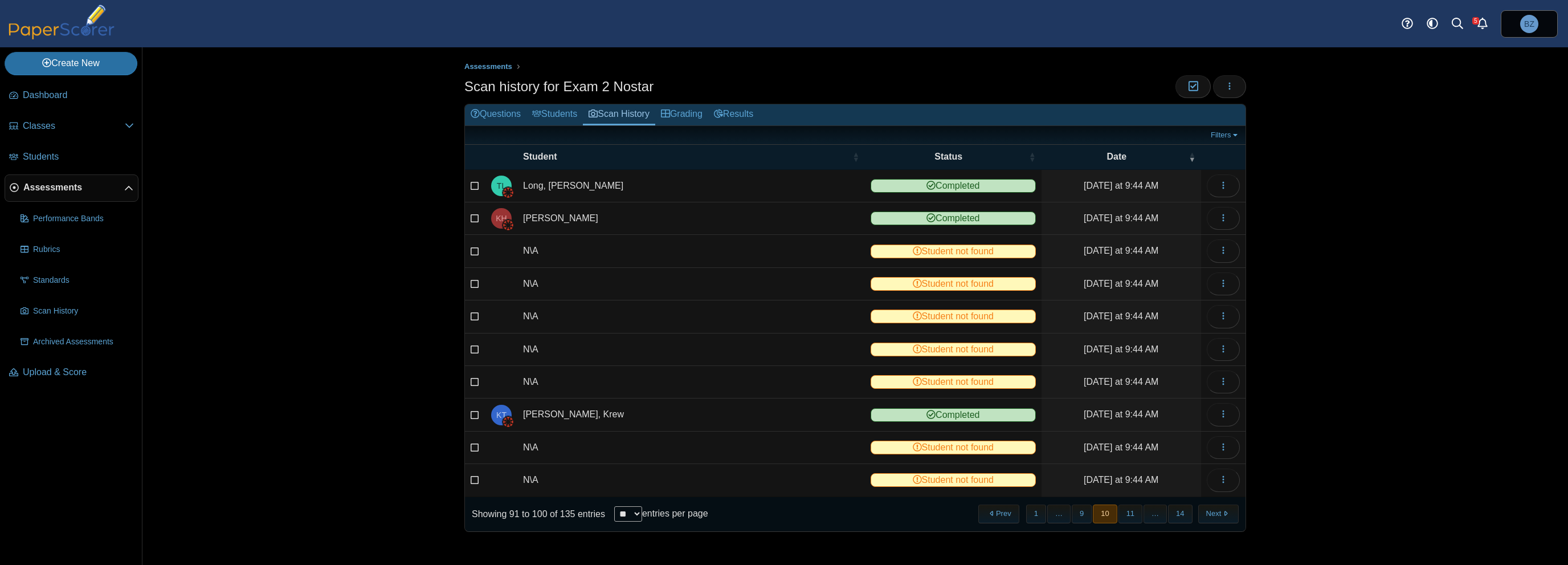
click at [1141, 513] on button "11" at bounding box center [1130, 513] width 24 height 19
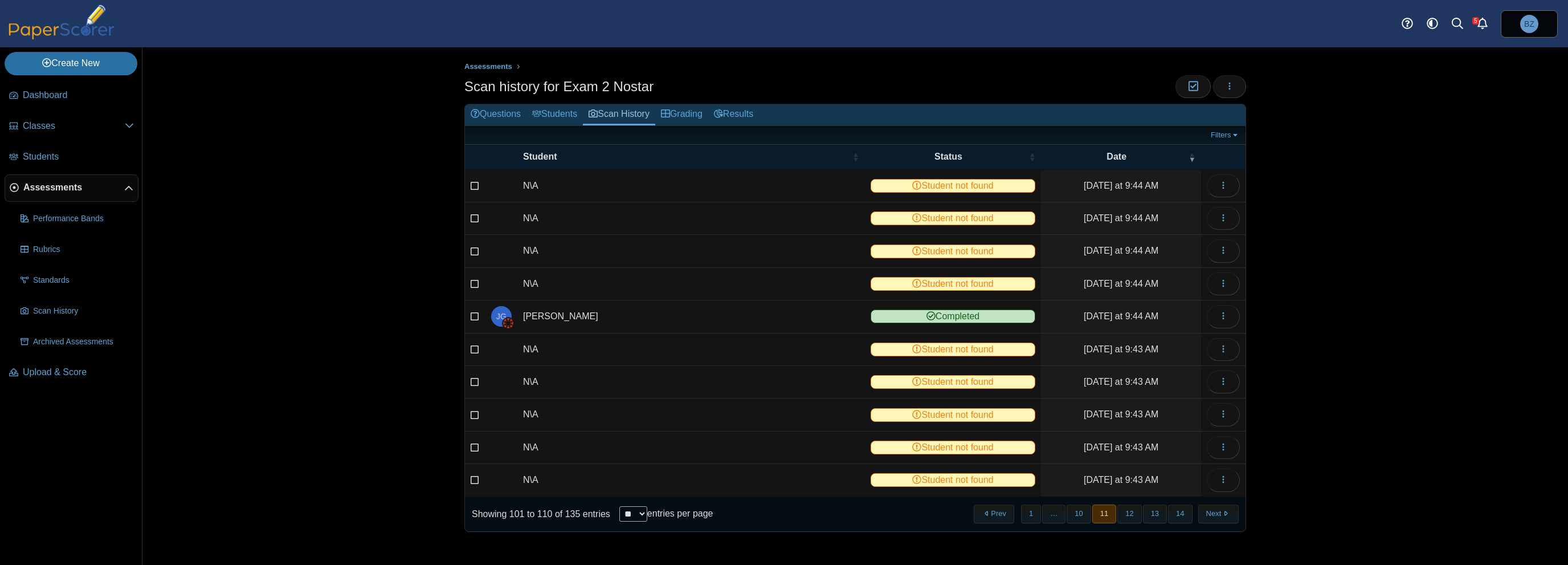
click at [1141, 513] on button "12" at bounding box center [1129, 513] width 24 height 19
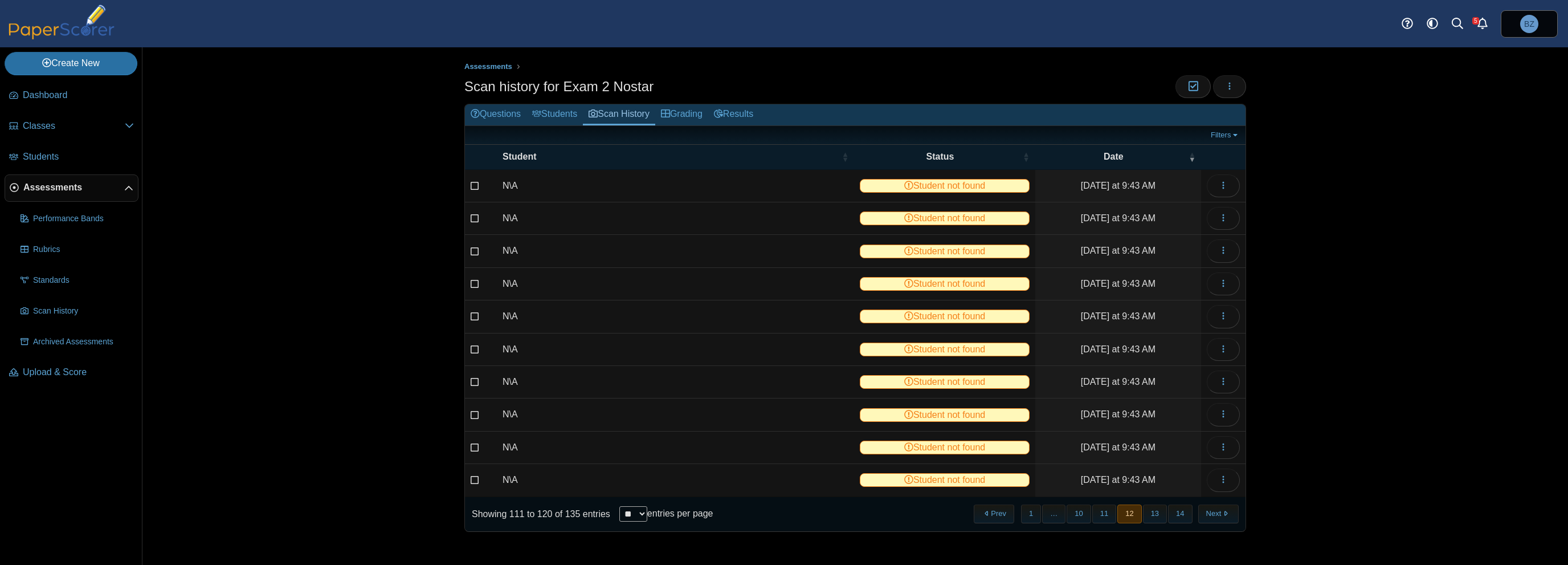
click at [1141, 513] on button "12" at bounding box center [1129, 513] width 24 height 19
click at [82, 346] on span "Archived Assessments" at bounding box center [83, 342] width 101 height 12
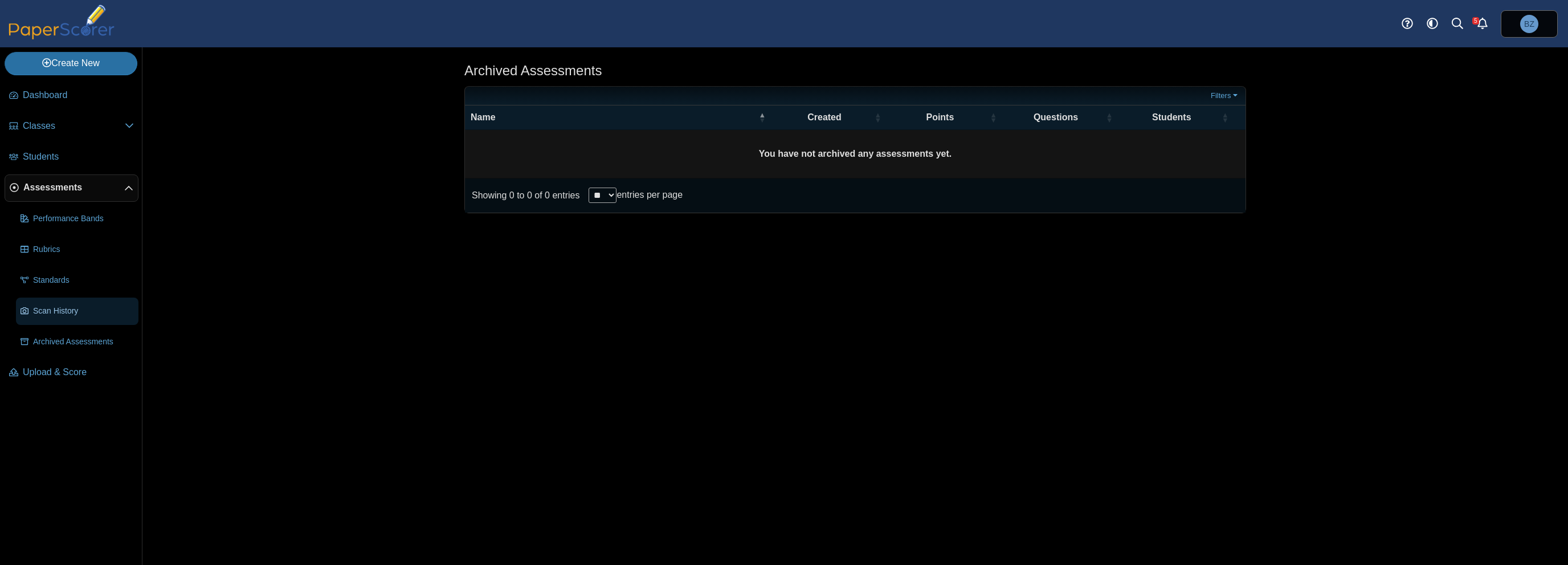
click at [63, 309] on span "Scan History" at bounding box center [83, 311] width 101 height 12
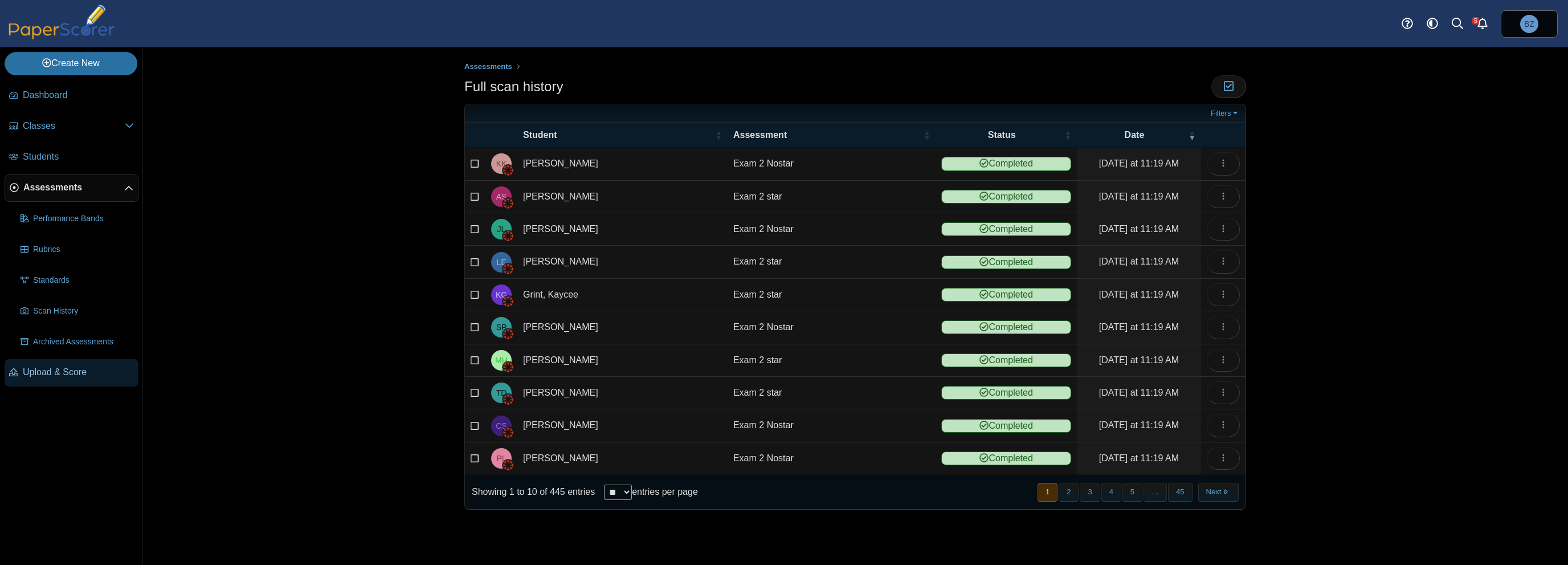
click at [54, 376] on span "Upload & Score" at bounding box center [78, 372] width 111 height 13
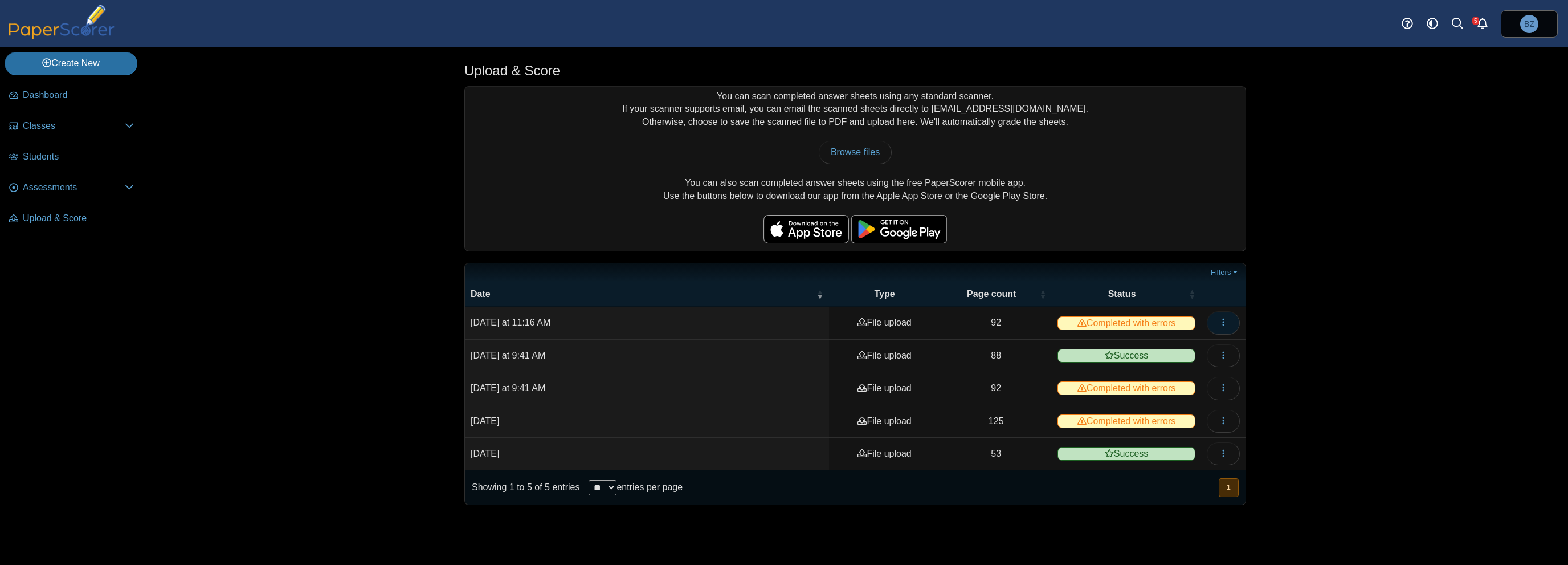
click at [1233, 320] on button "button" at bounding box center [1223, 322] width 33 height 23
drag, startPoint x: 1233, startPoint y: 320, endPoint x: 1283, endPoint y: 393, distance: 88.5
click at [1287, 393] on div "Upload & Score You can scan completed answer sheets using any standard scanner.…" at bounding box center [855, 306] width 1426 height 518
click at [42, 131] on span "Classes" at bounding box center [74, 126] width 102 height 13
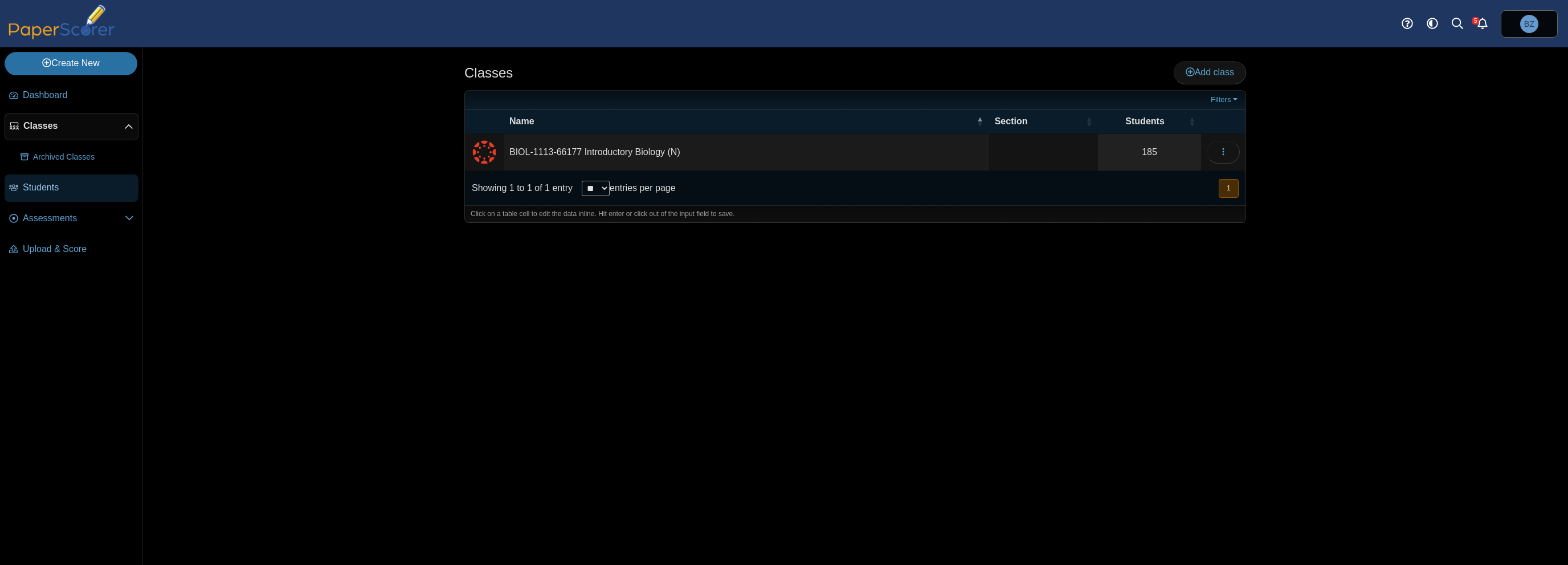
click at [40, 189] on span "Students" at bounding box center [78, 188] width 111 height 13
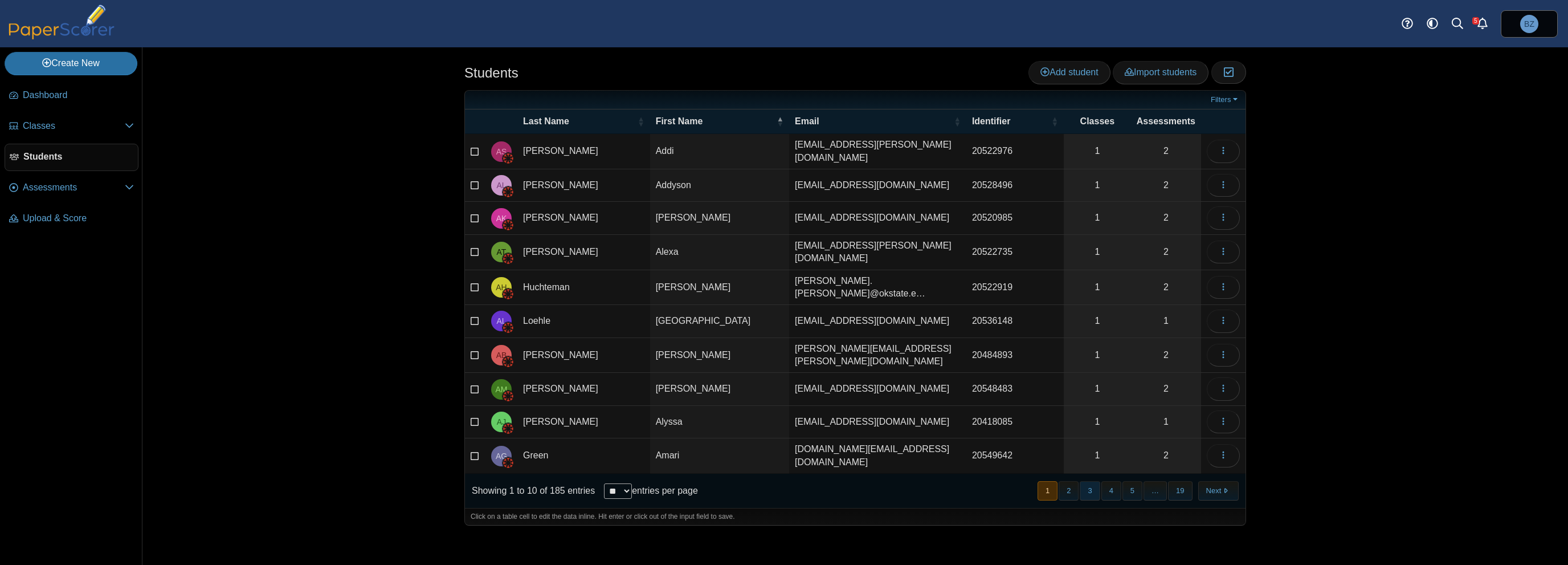
click at [1083, 481] on button "3" at bounding box center [1090, 490] width 20 height 19
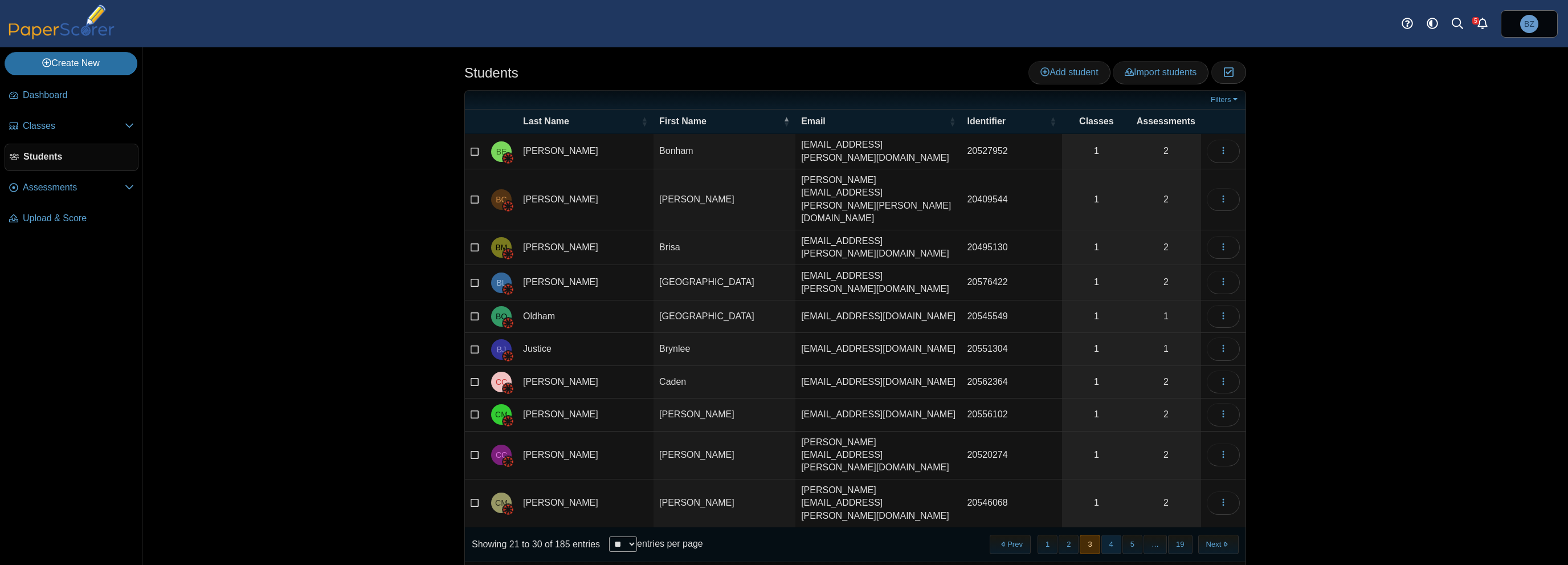
click at [1108, 535] on button "4" at bounding box center [1111, 544] width 20 height 19
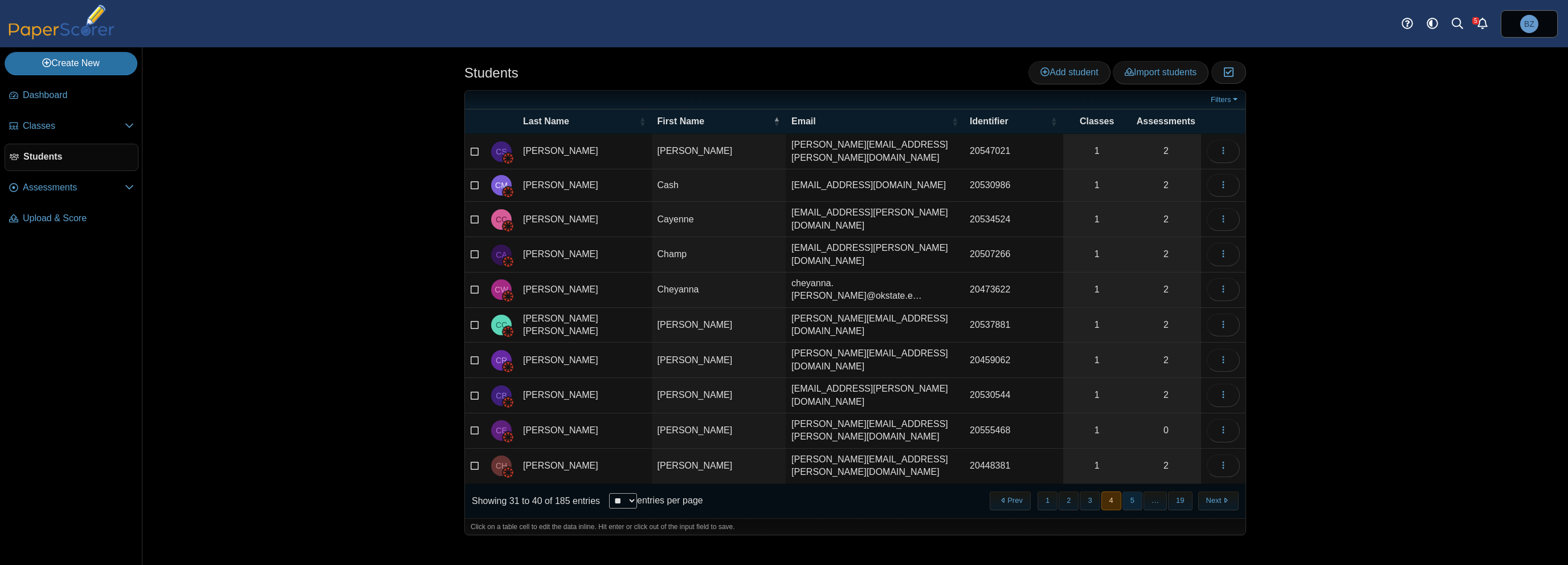
click at [1139, 491] on button "5" at bounding box center [1132, 500] width 20 height 19
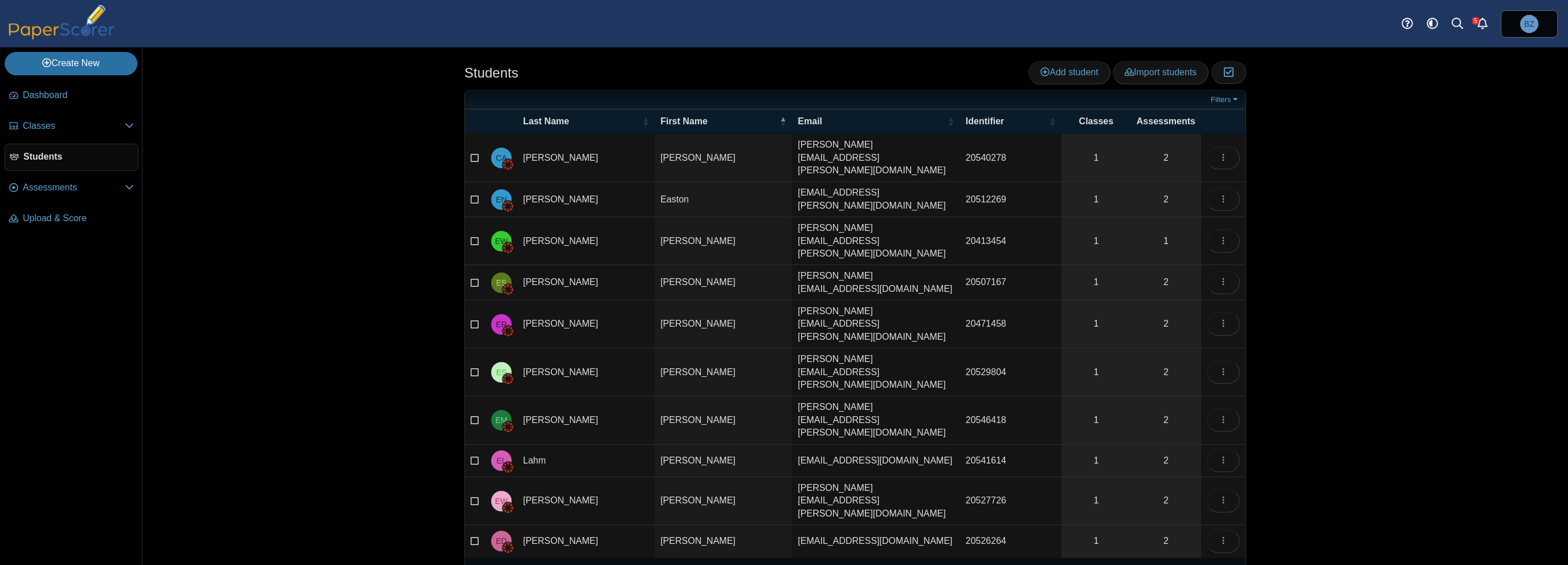
click at [1164, 564] on span "…" at bounding box center [1155, 575] width 23 height 19
click at [1132, 564] on button "6" at bounding box center [1132, 575] width 20 height 19
